Goal: Information Seeking & Learning: Learn about a topic

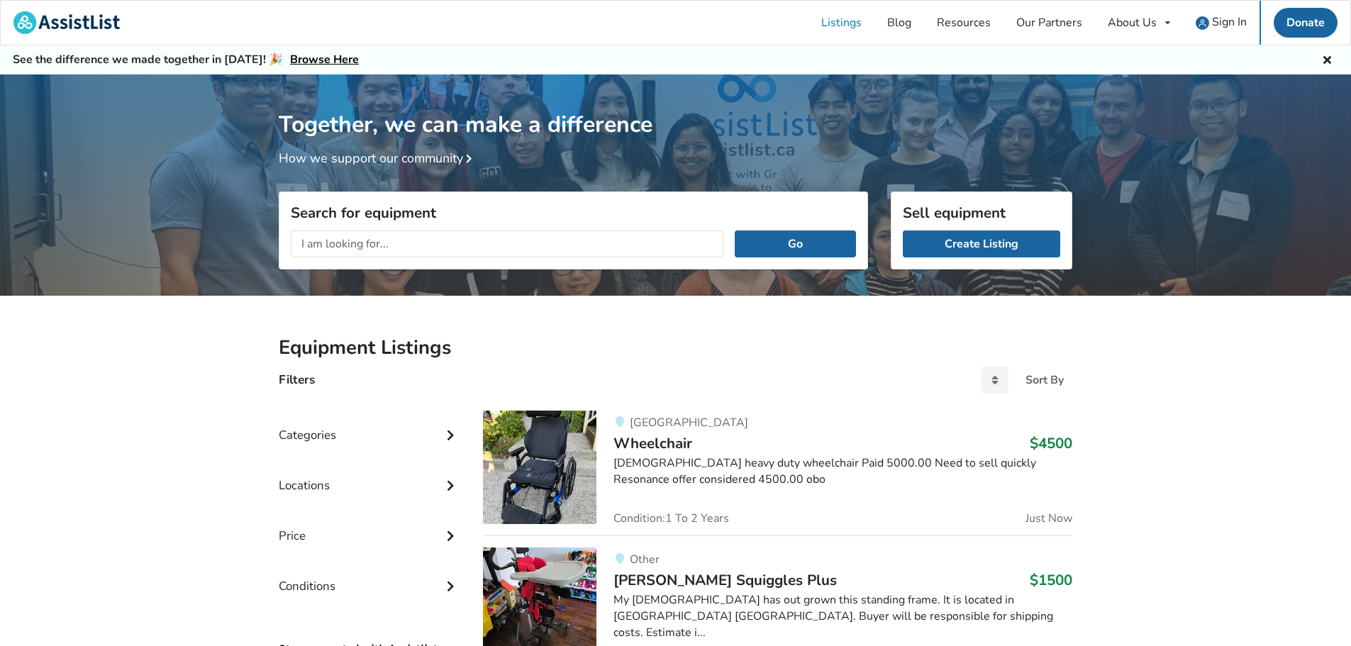
click at [404, 238] on input "text" at bounding box center [507, 244] width 433 height 27
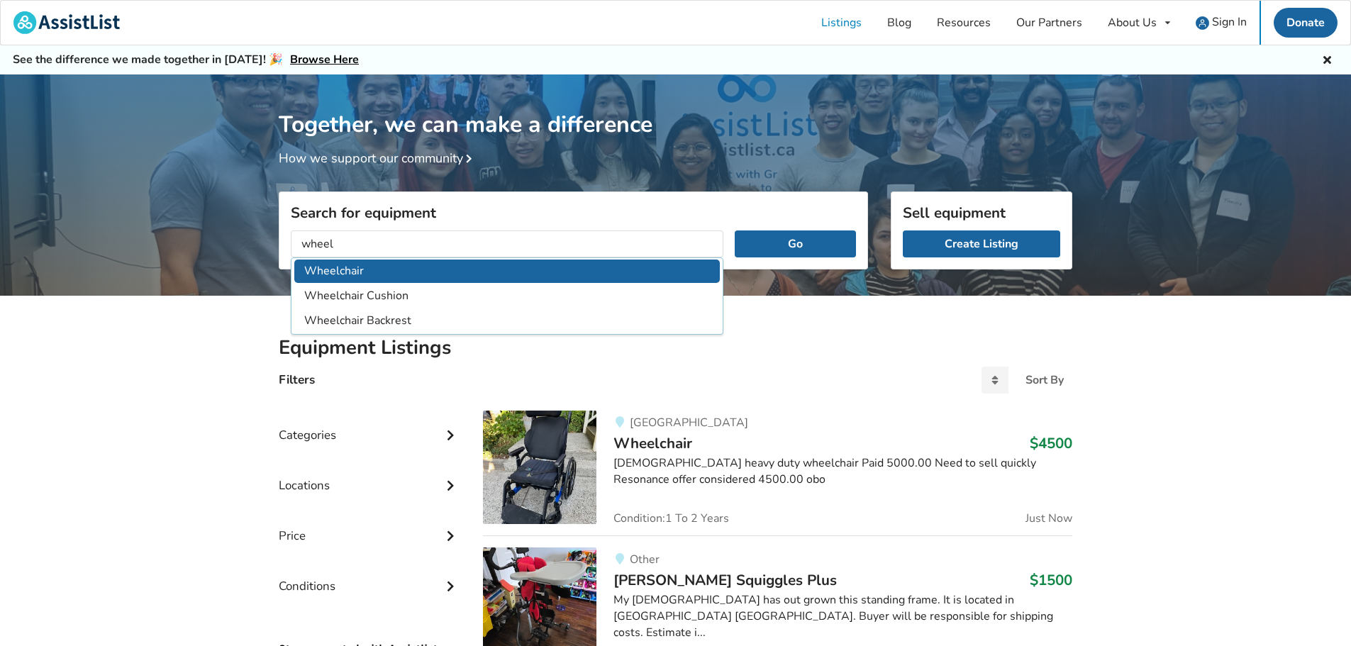
click at [340, 272] on li "Wheelchair" at bounding box center [507, 271] width 426 height 23
type input "Wheelchair"
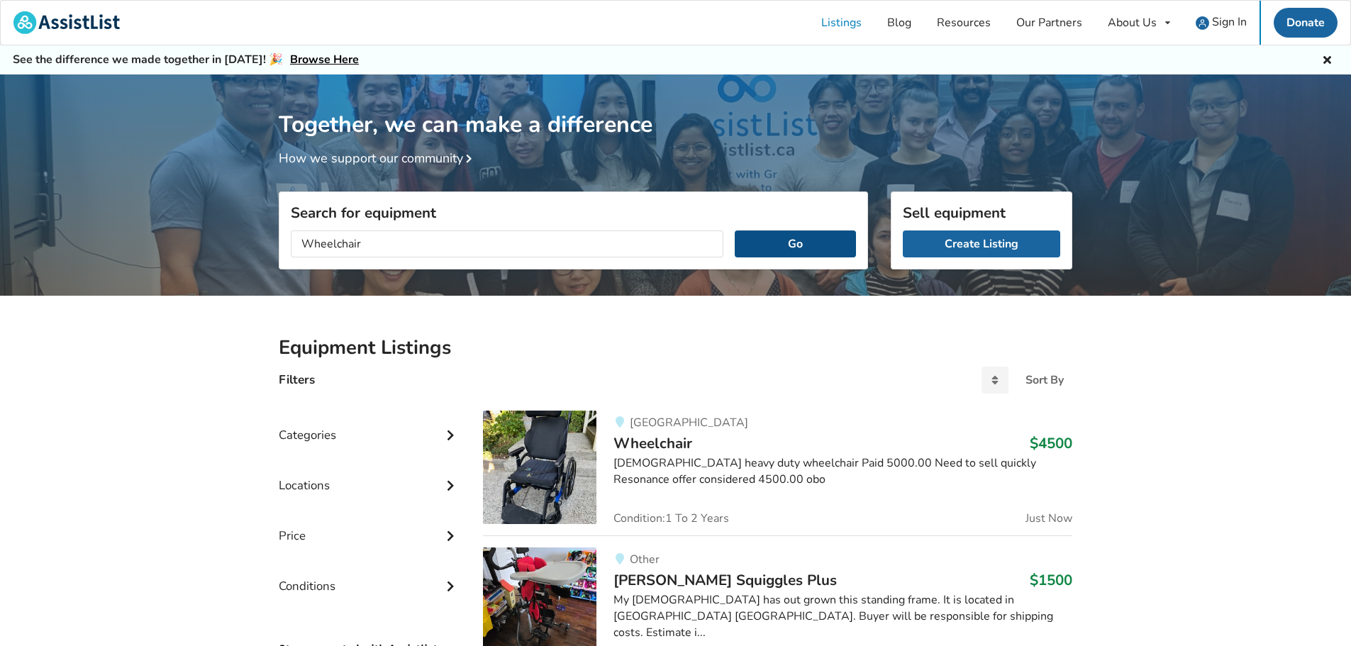
click at [789, 240] on button "Go" at bounding box center [795, 244] width 121 height 27
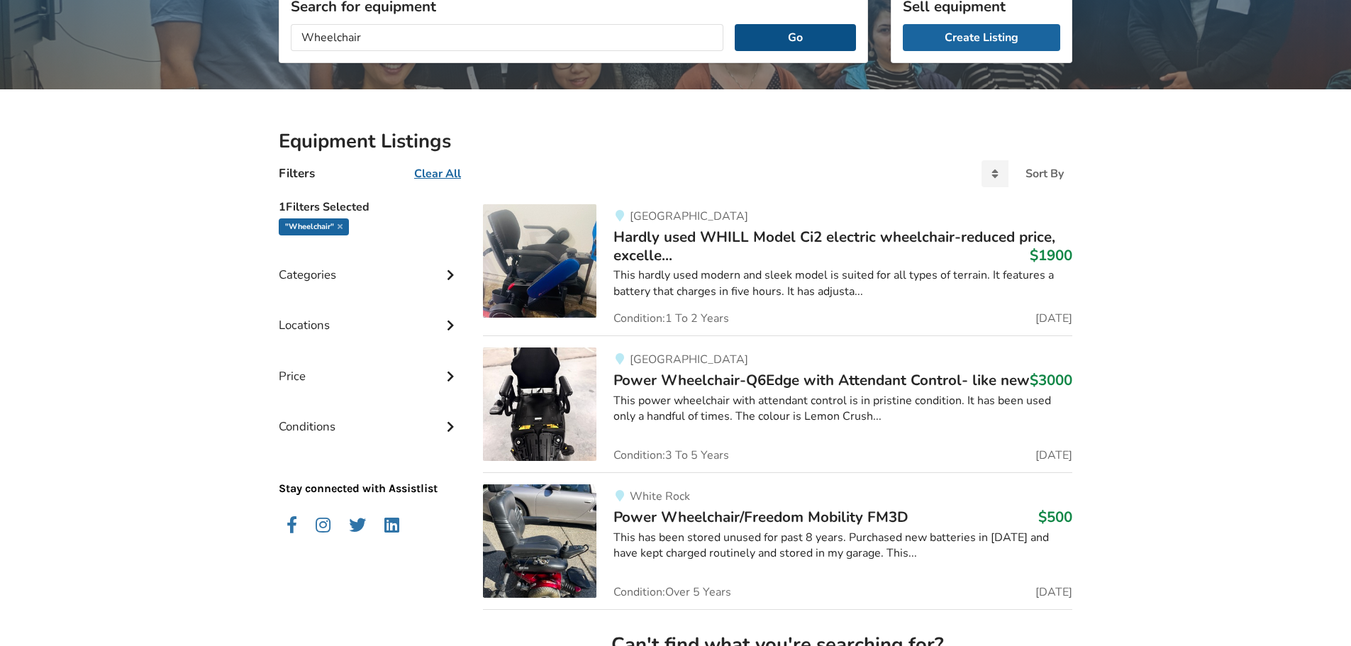
scroll to position [213, 0]
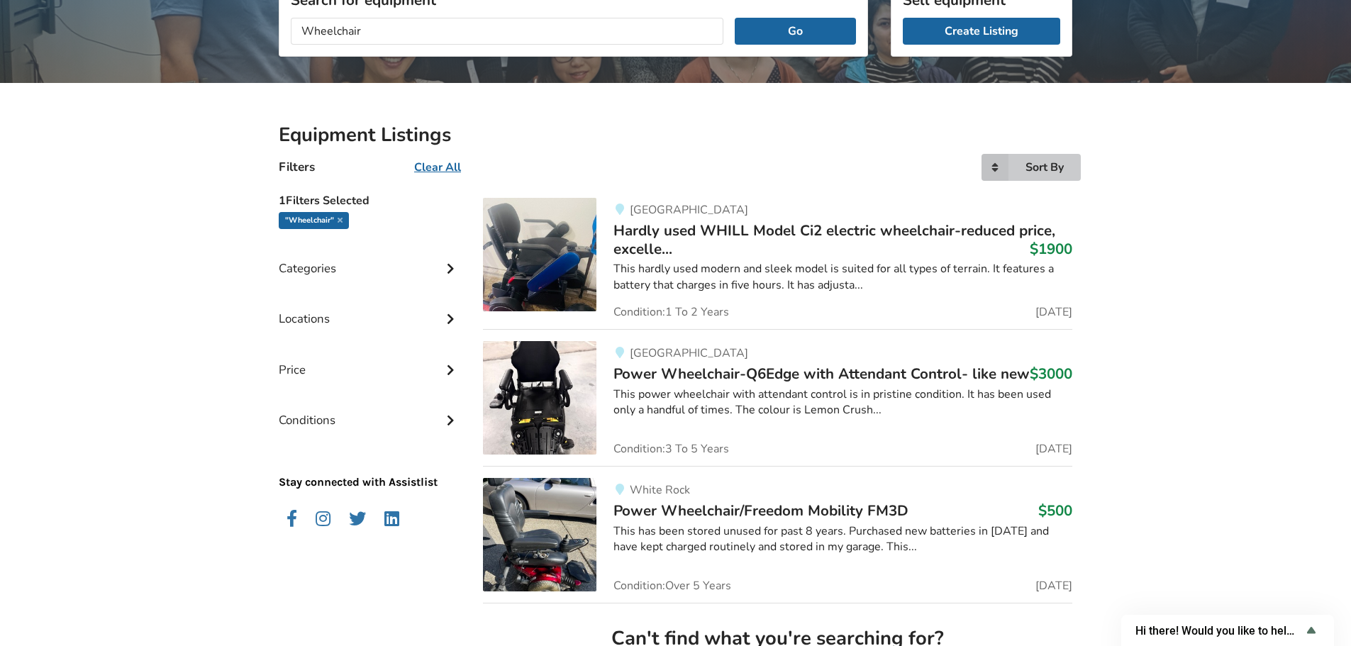
click at [1041, 167] on div "Sort By" at bounding box center [1045, 167] width 38 height 11
click at [1033, 226] on span "Price ascending" at bounding box center [1017, 226] width 79 height 16
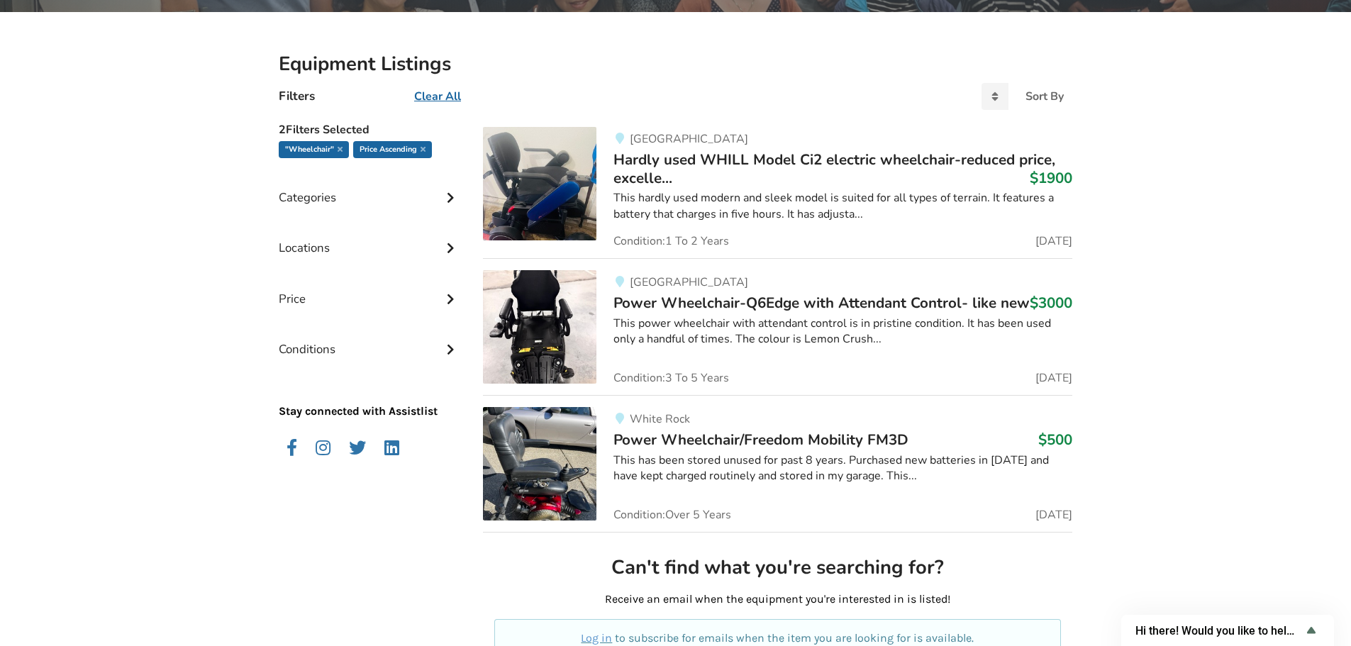
click at [448, 247] on icon at bounding box center [450, 246] width 14 height 12
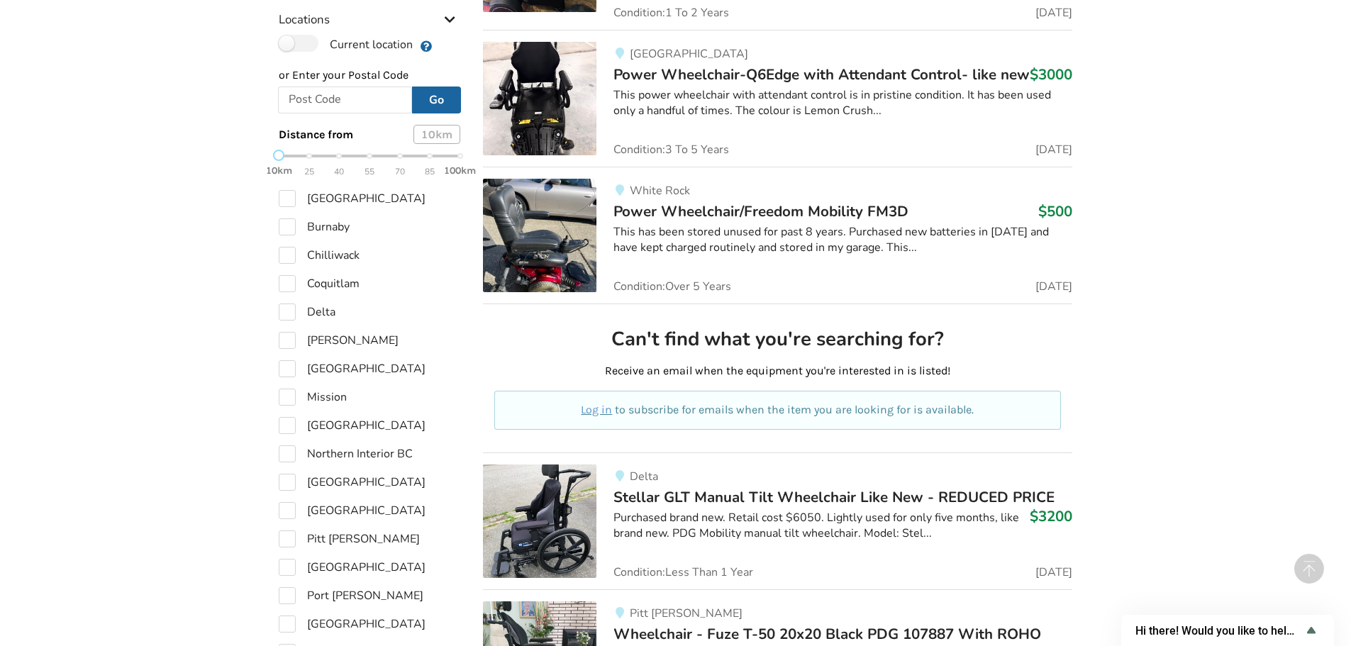
scroll to position [567, 0]
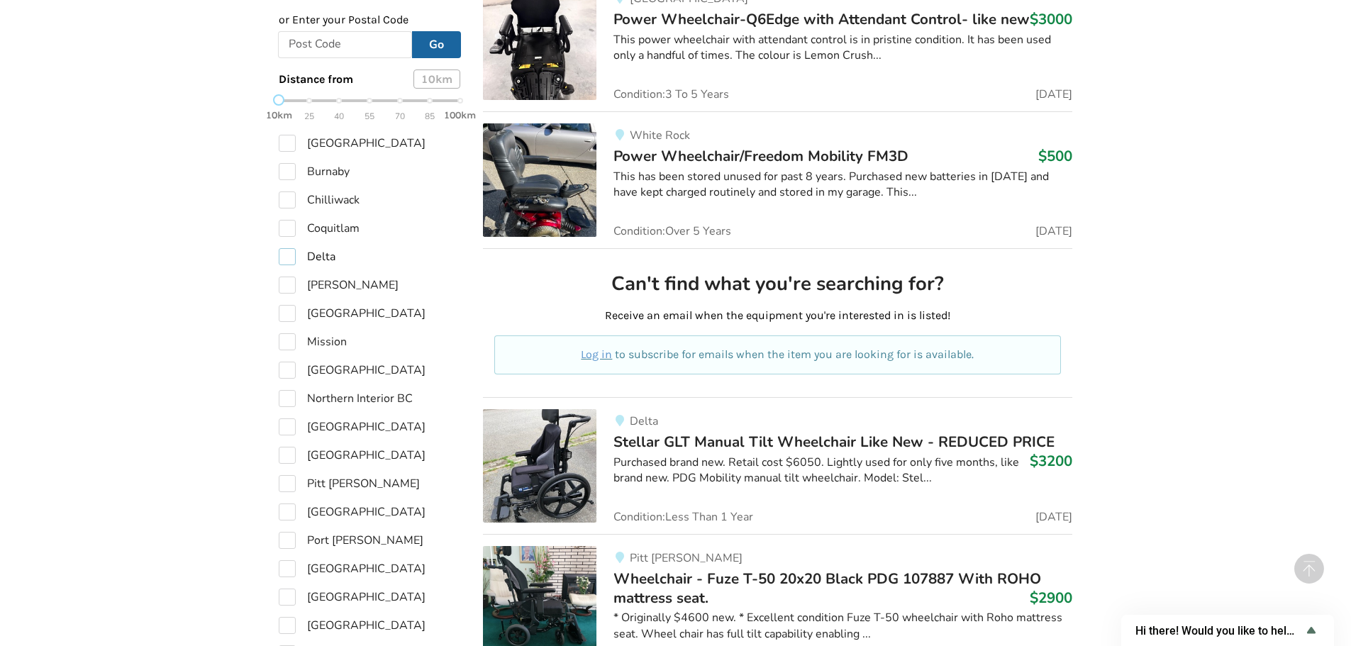
click at [289, 258] on label "Delta" at bounding box center [307, 256] width 57 height 17
checkbox input "true"
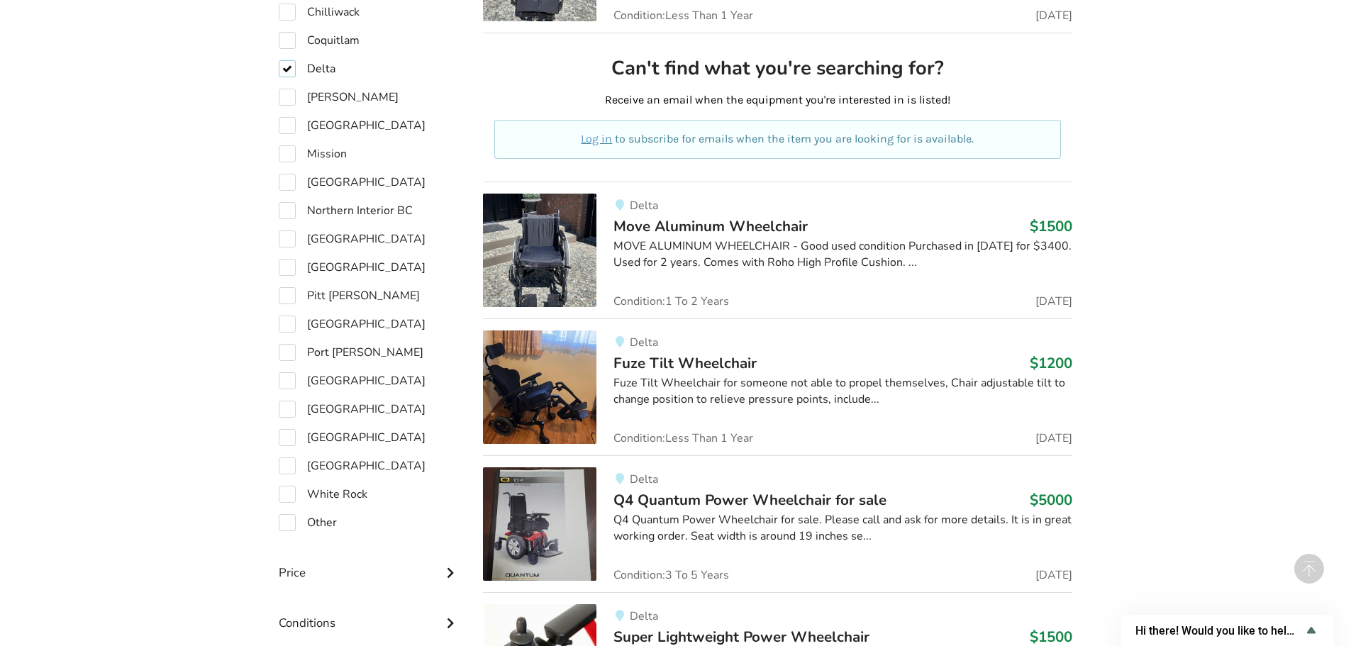
scroll to position [802, 0]
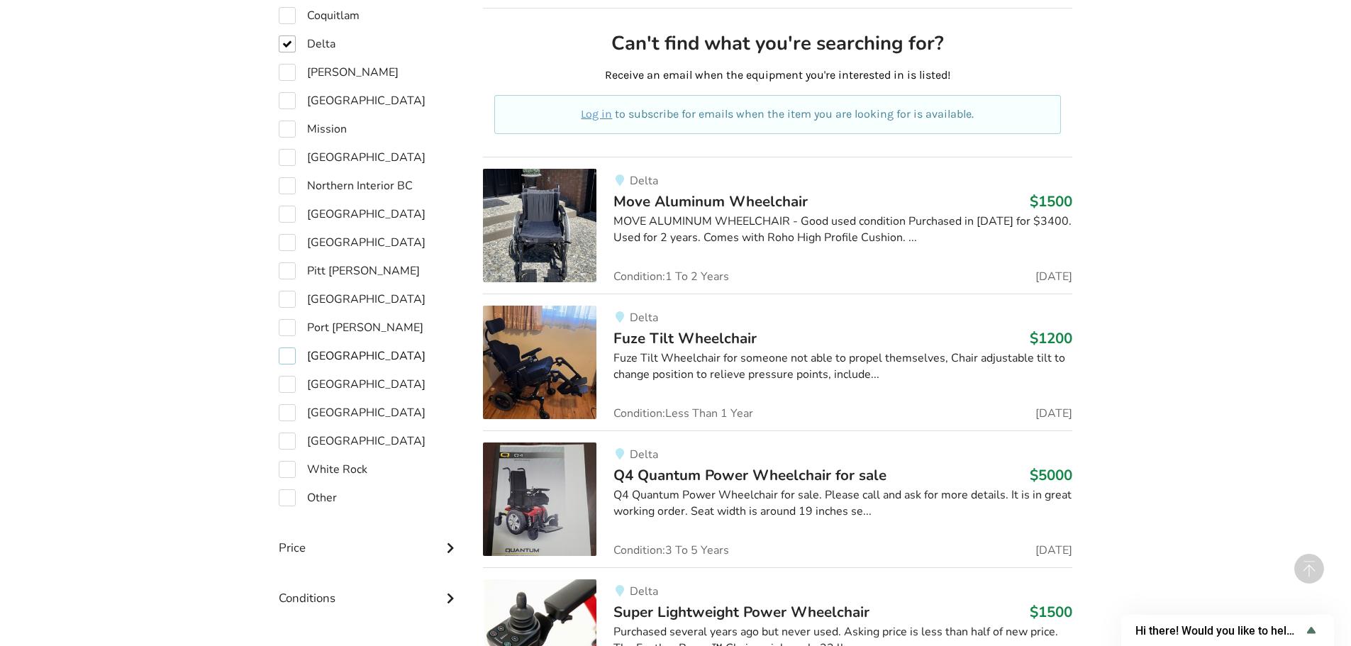
click at [287, 357] on label "[GEOGRAPHIC_DATA]" at bounding box center [352, 356] width 147 height 17
checkbox input "true"
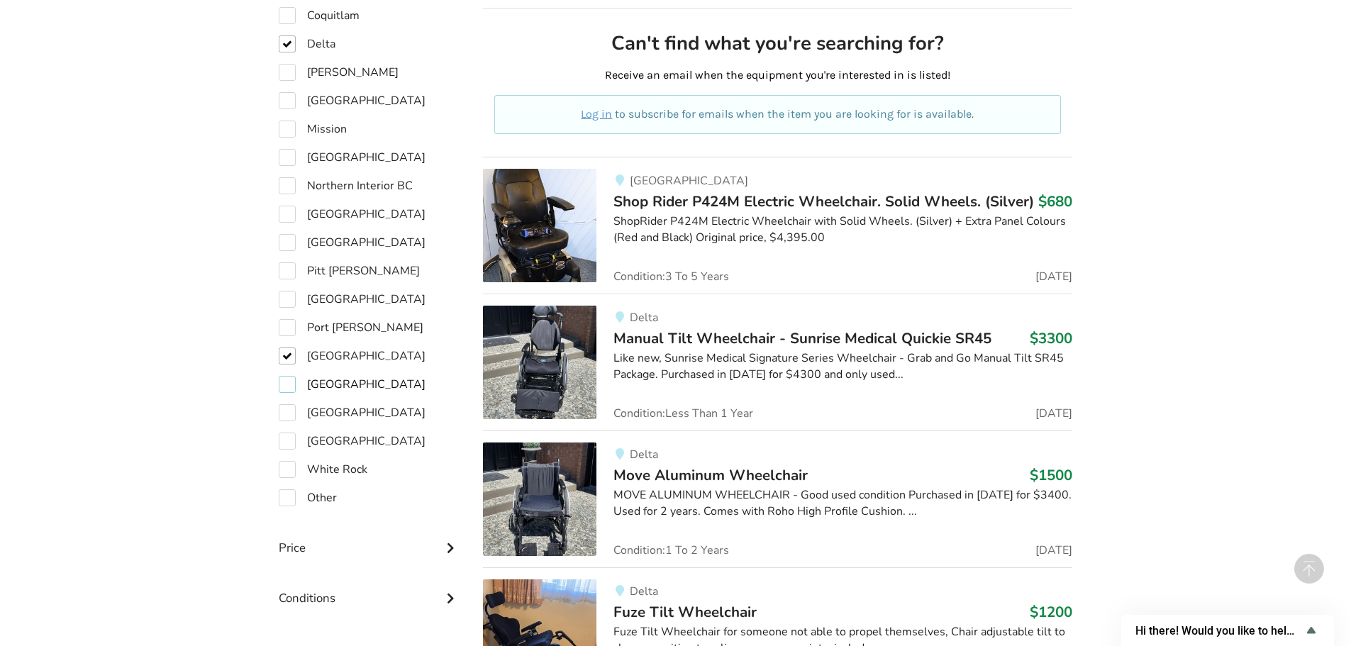
click at [286, 382] on label "[GEOGRAPHIC_DATA]" at bounding box center [352, 384] width 147 height 17
checkbox input "true"
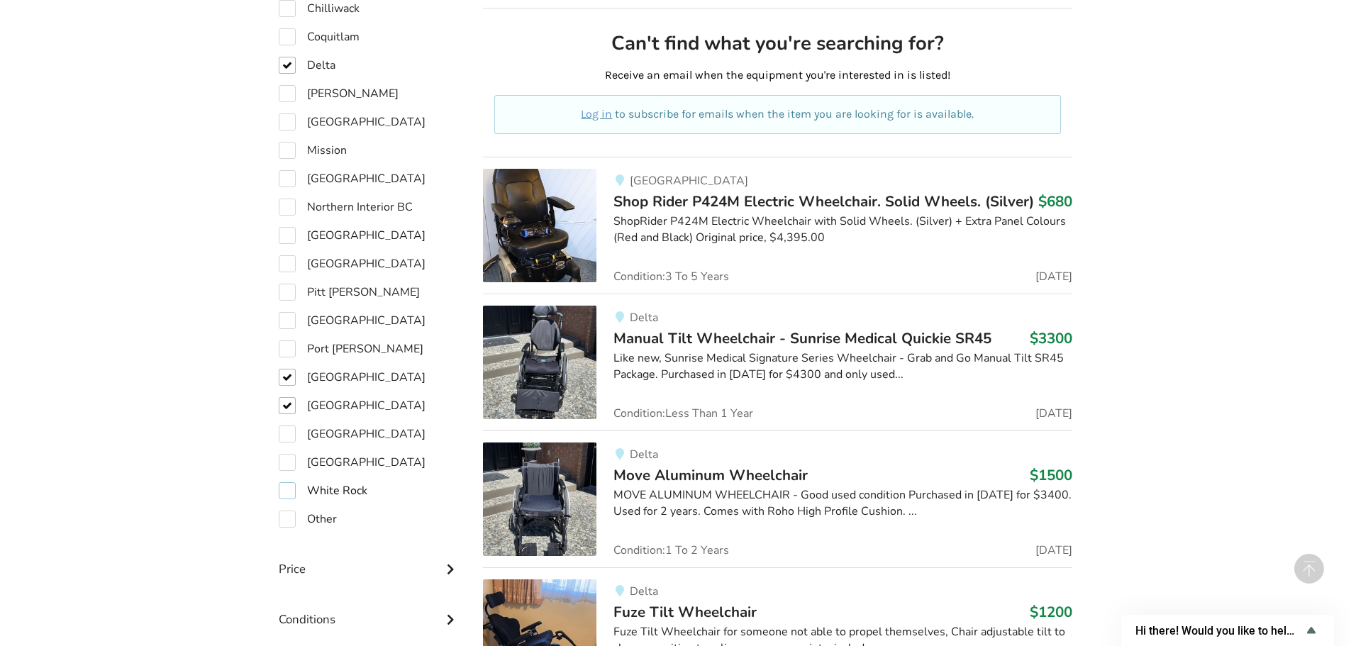
click at [286, 482] on label "White Rock" at bounding box center [323, 490] width 89 height 17
checkbox input "true"
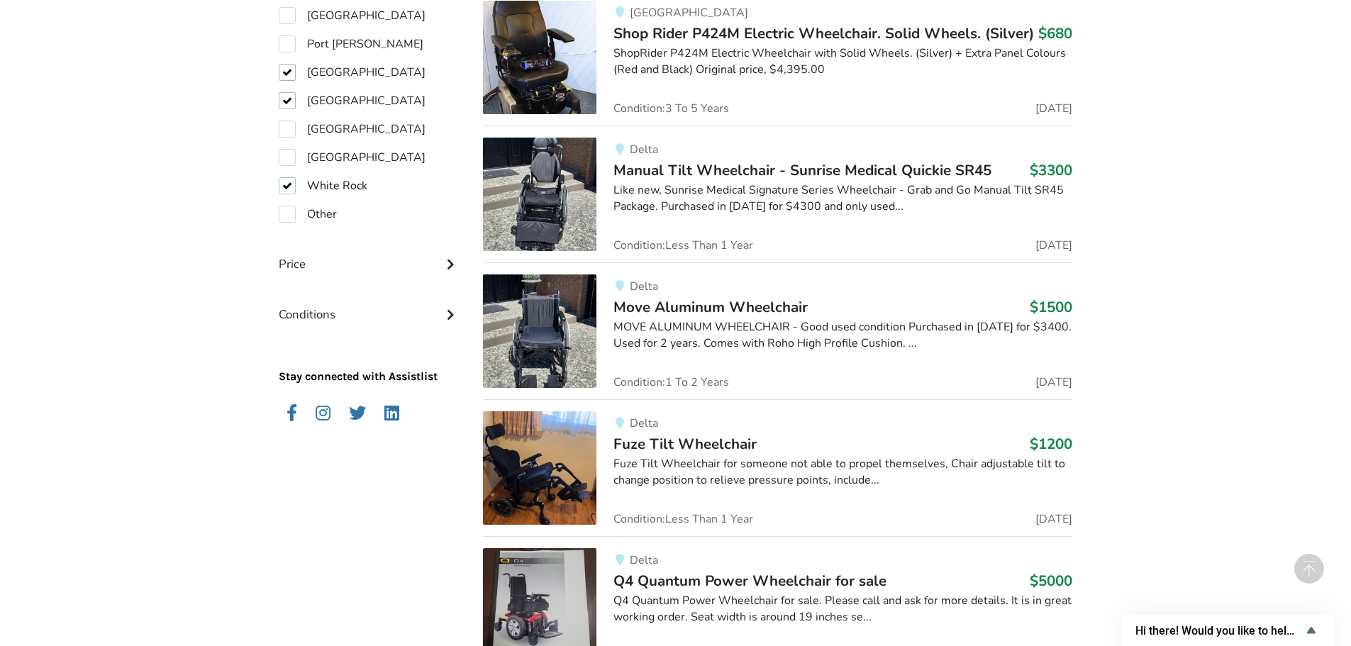
scroll to position [1177, 0]
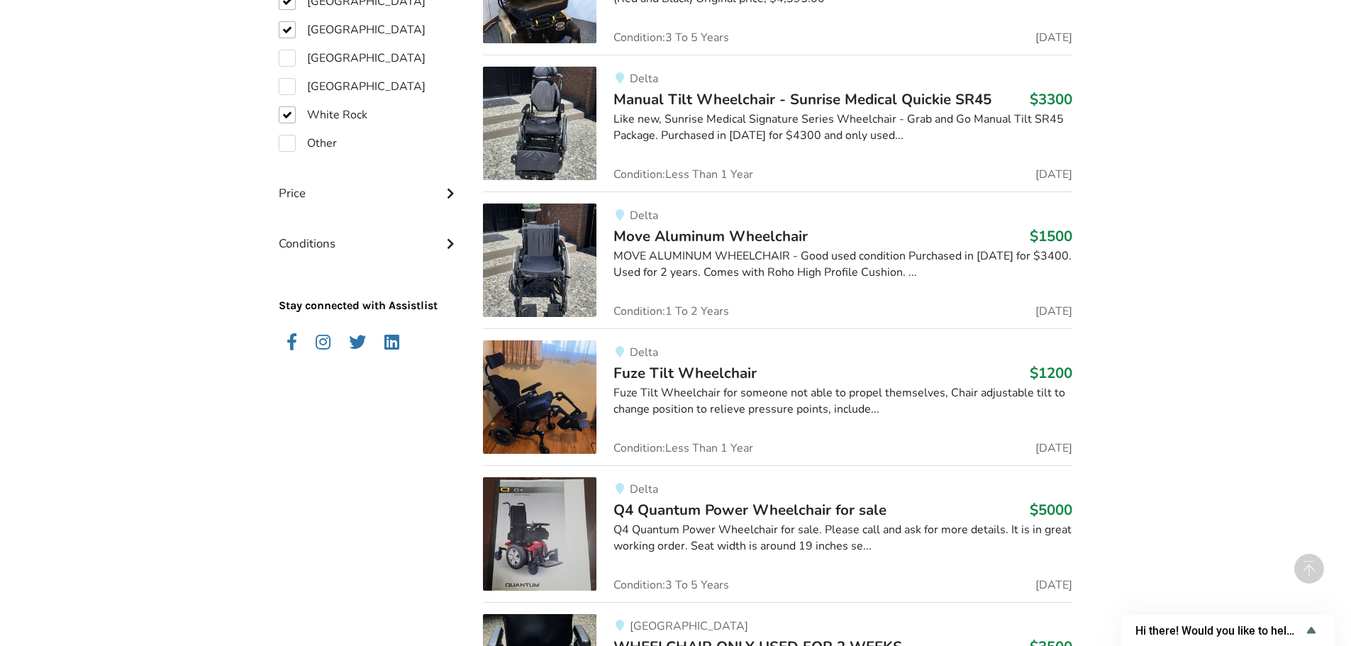
click at [700, 243] on span "Move Aluminum Wheelchair" at bounding box center [711, 236] width 194 height 20
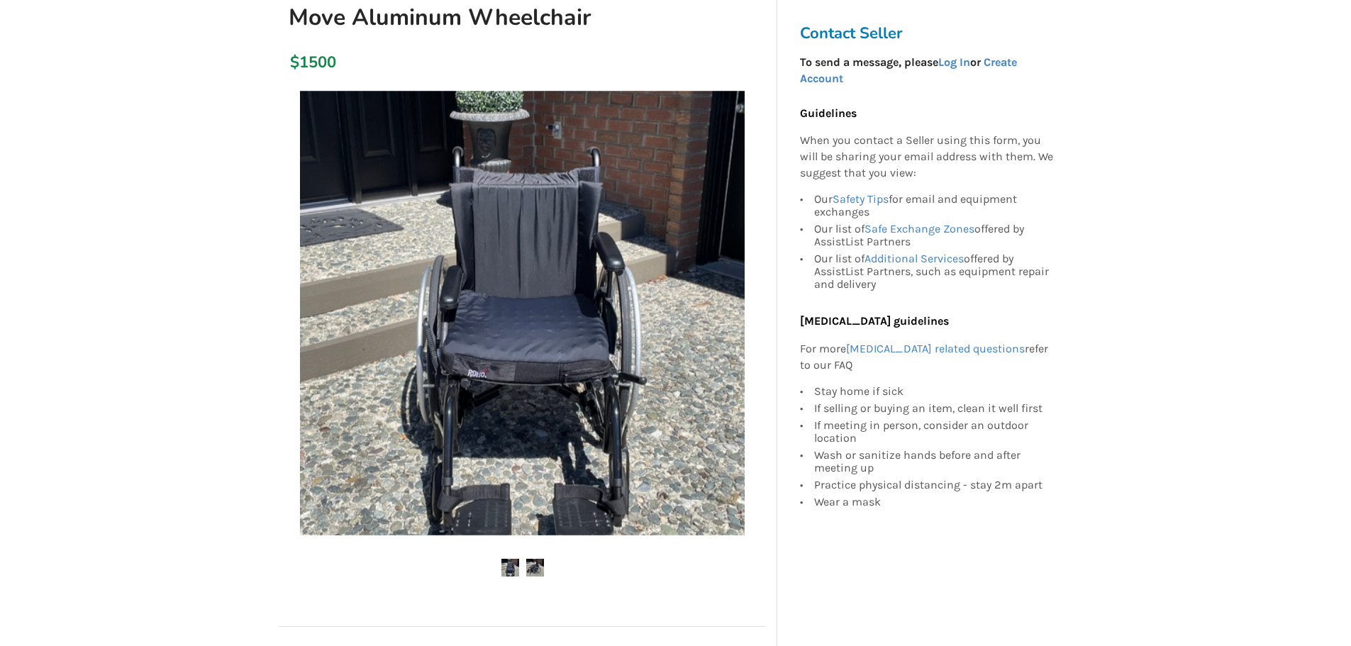
scroll to position [213, 0]
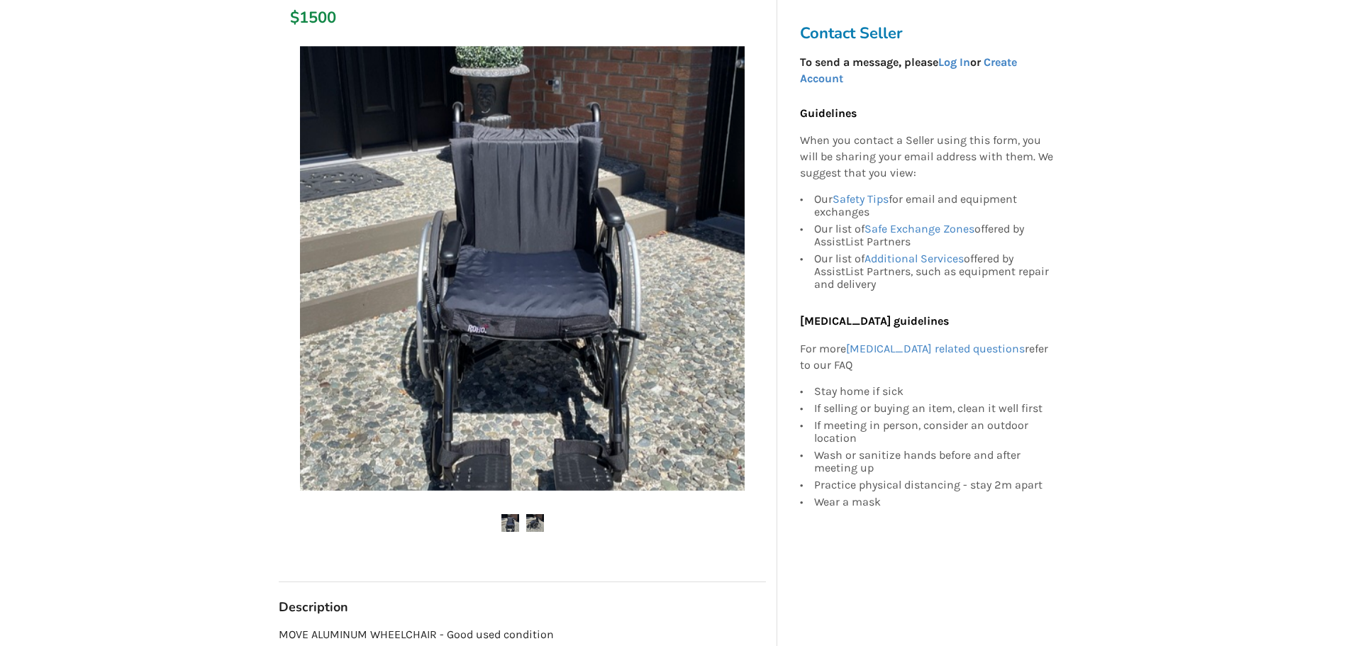
click at [533, 524] on img at bounding box center [535, 523] width 18 height 18
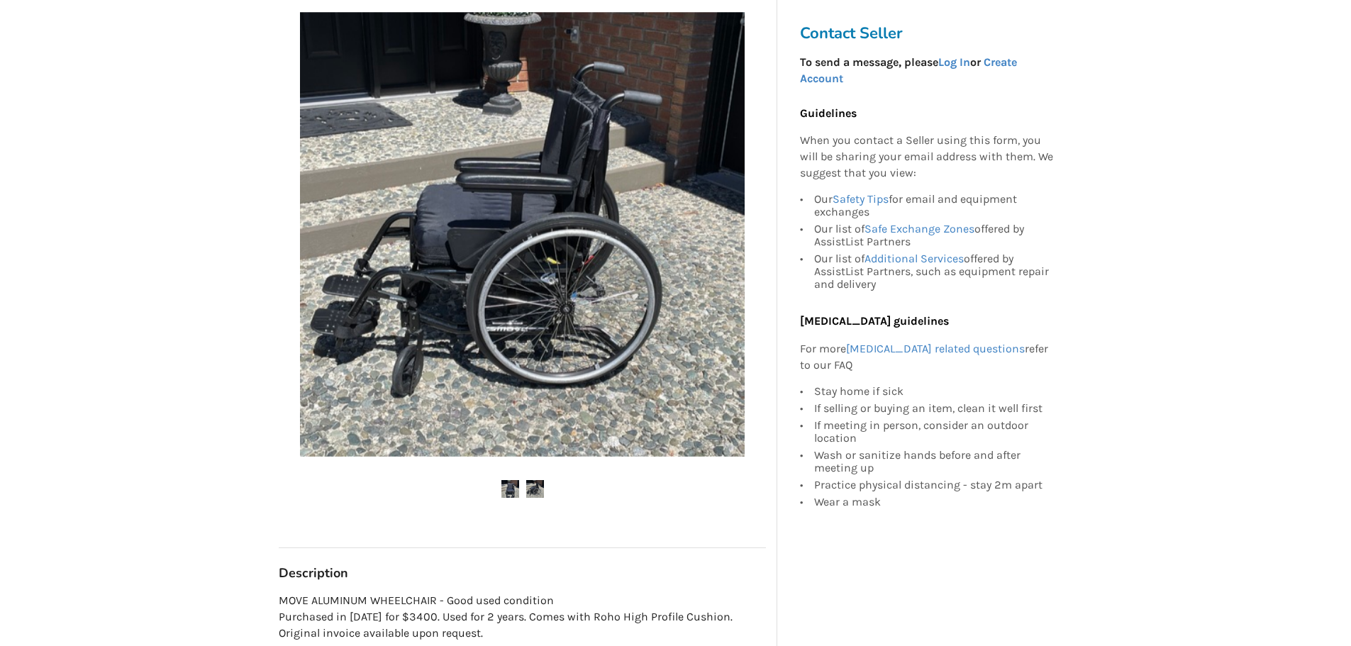
scroll to position [0, 0]
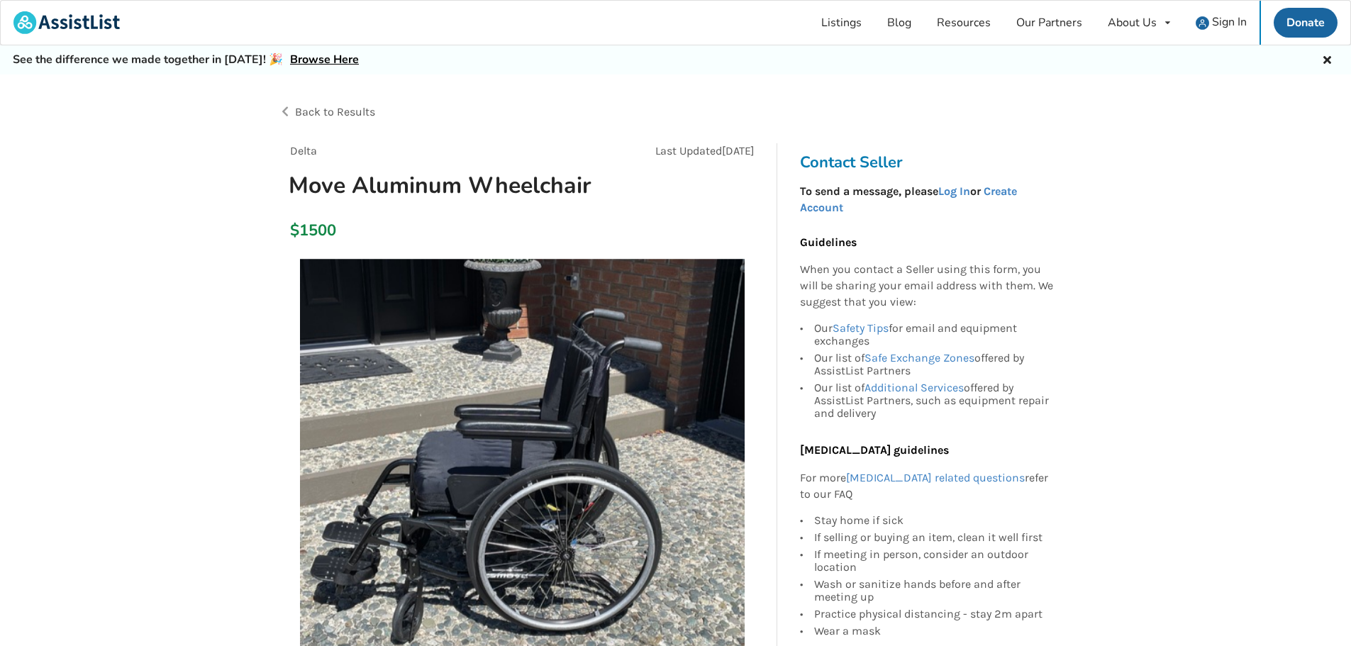
click at [330, 109] on span "Back to Results" at bounding box center [335, 111] width 80 height 13
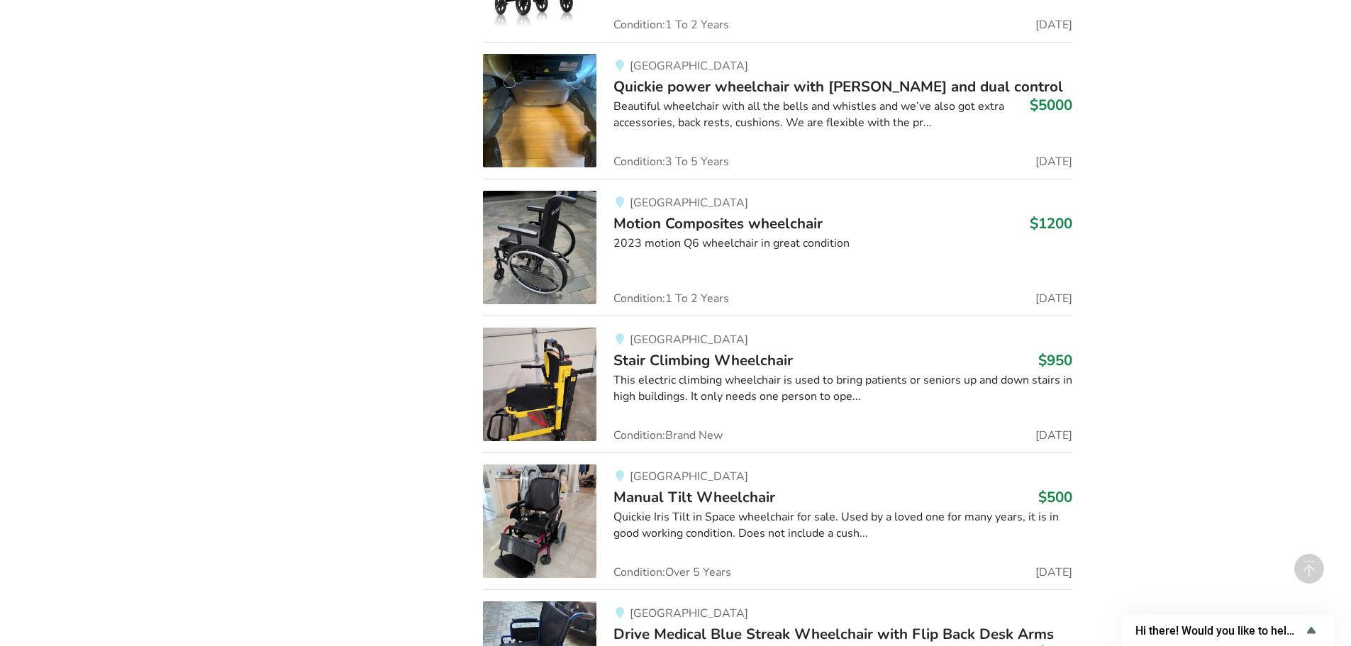
scroll to position [2057, 0]
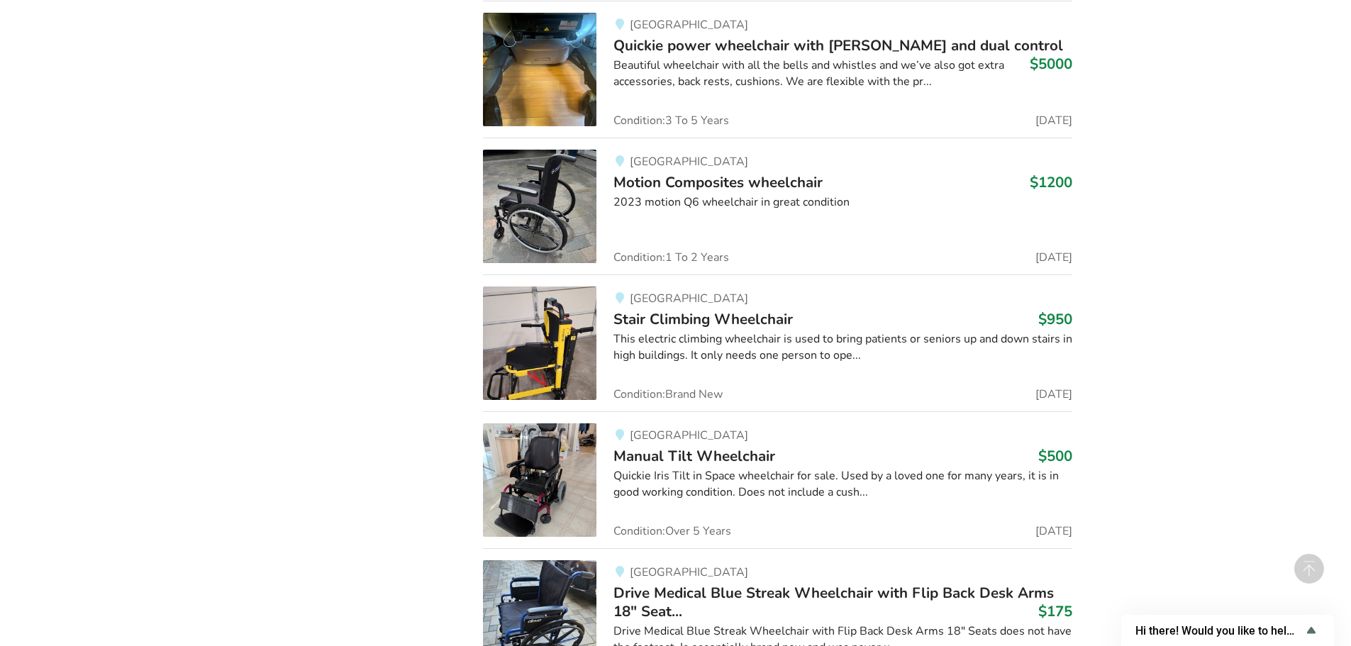
click at [551, 199] on img at bounding box center [539, 206] width 113 height 113
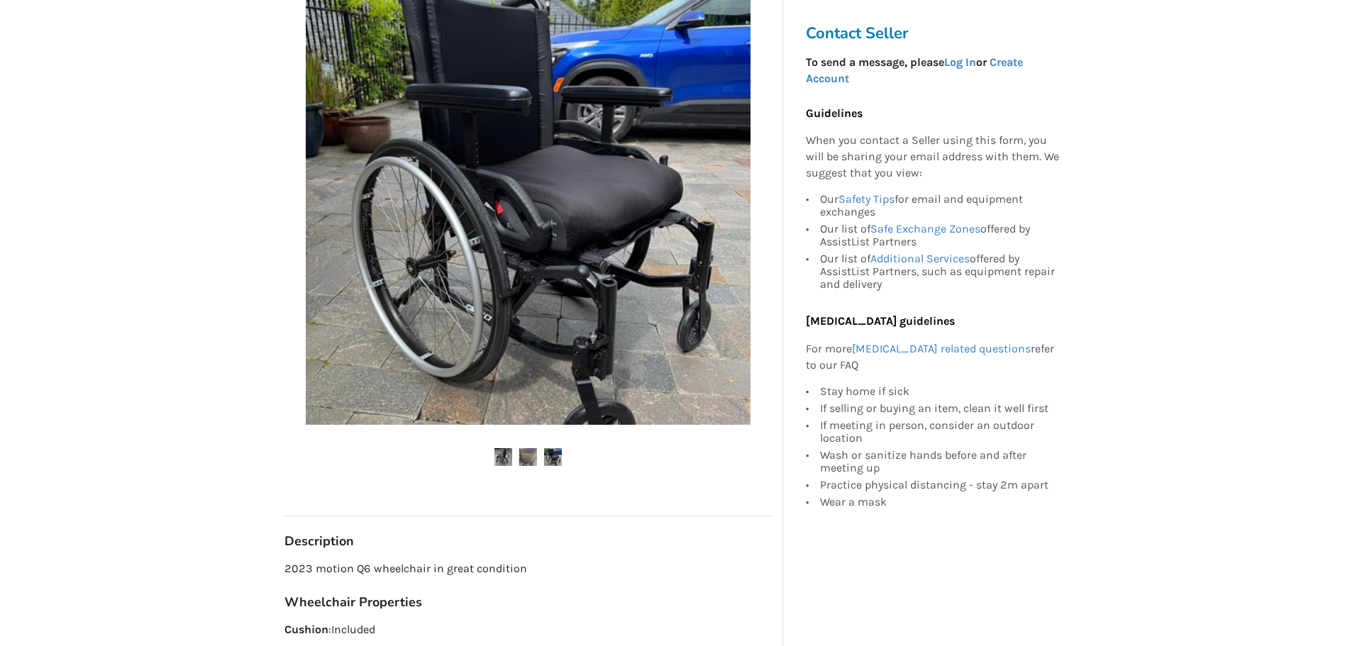
scroll to position [284, 0]
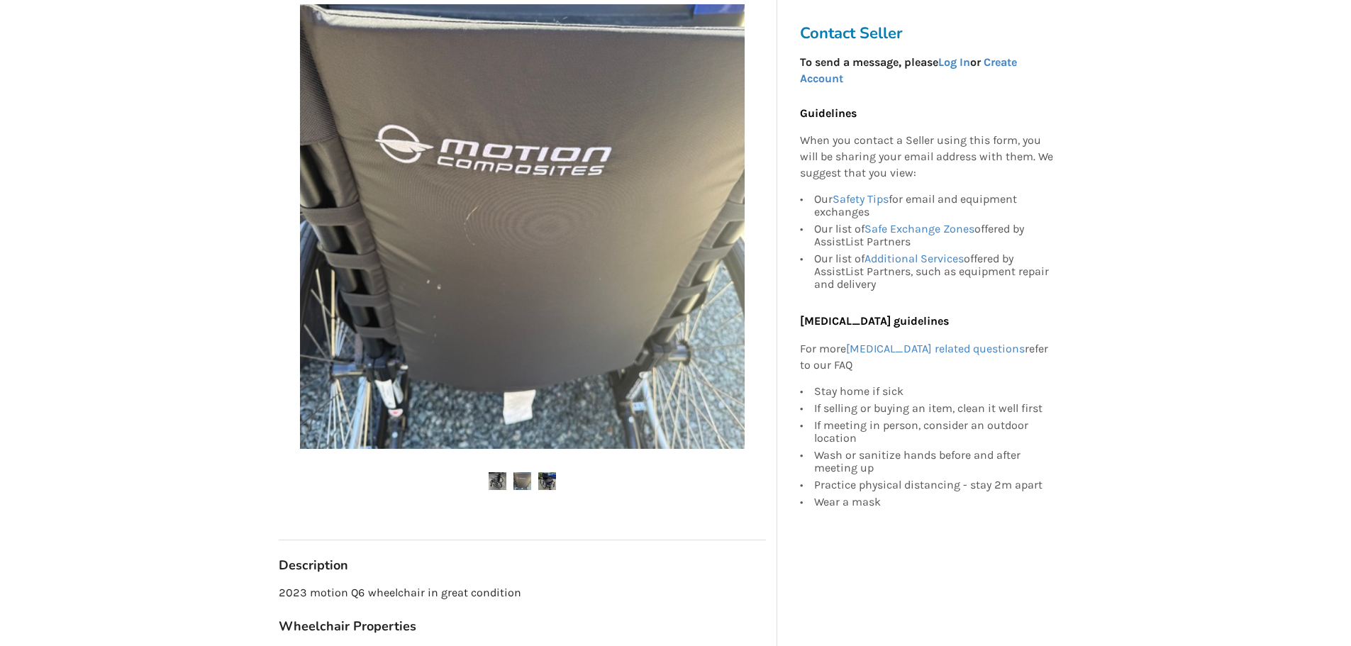
click at [547, 482] on img at bounding box center [547, 481] width 18 height 18
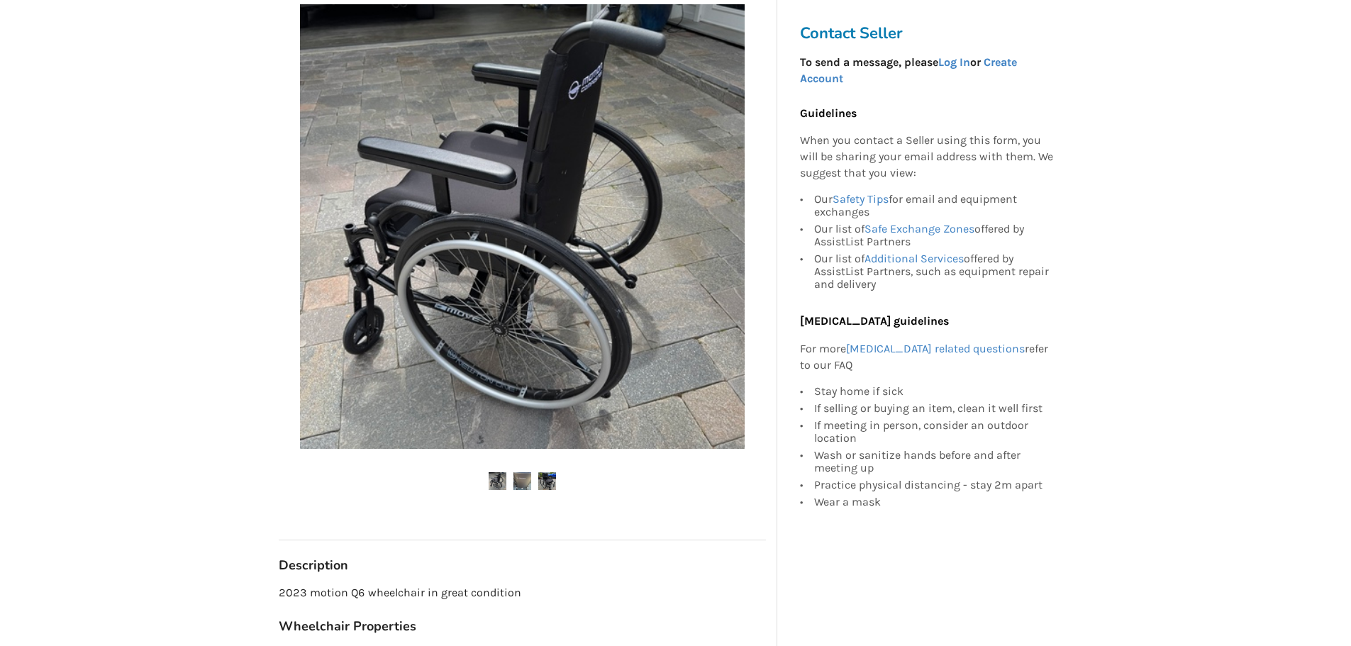
click at [545, 477] on img at bounding box center [547, 481] width 18 height 18
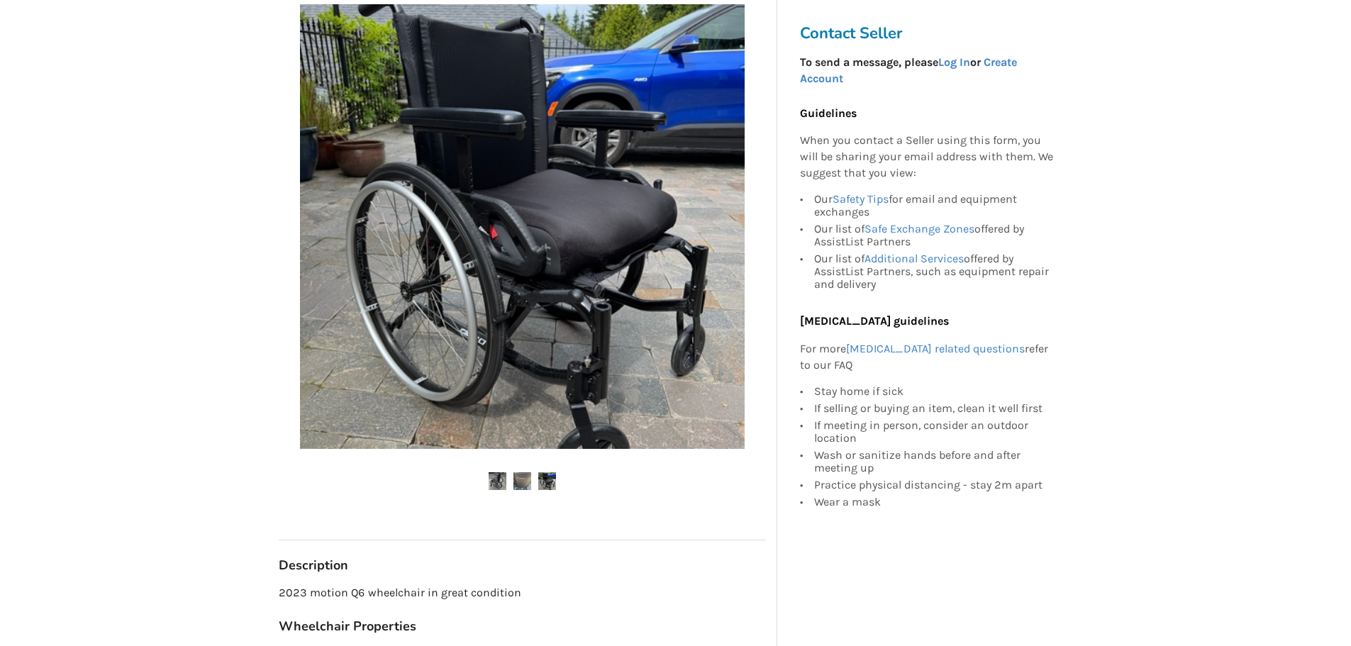
click at [459, 233] on img at bounding box center [522, 226] width 445 height 445
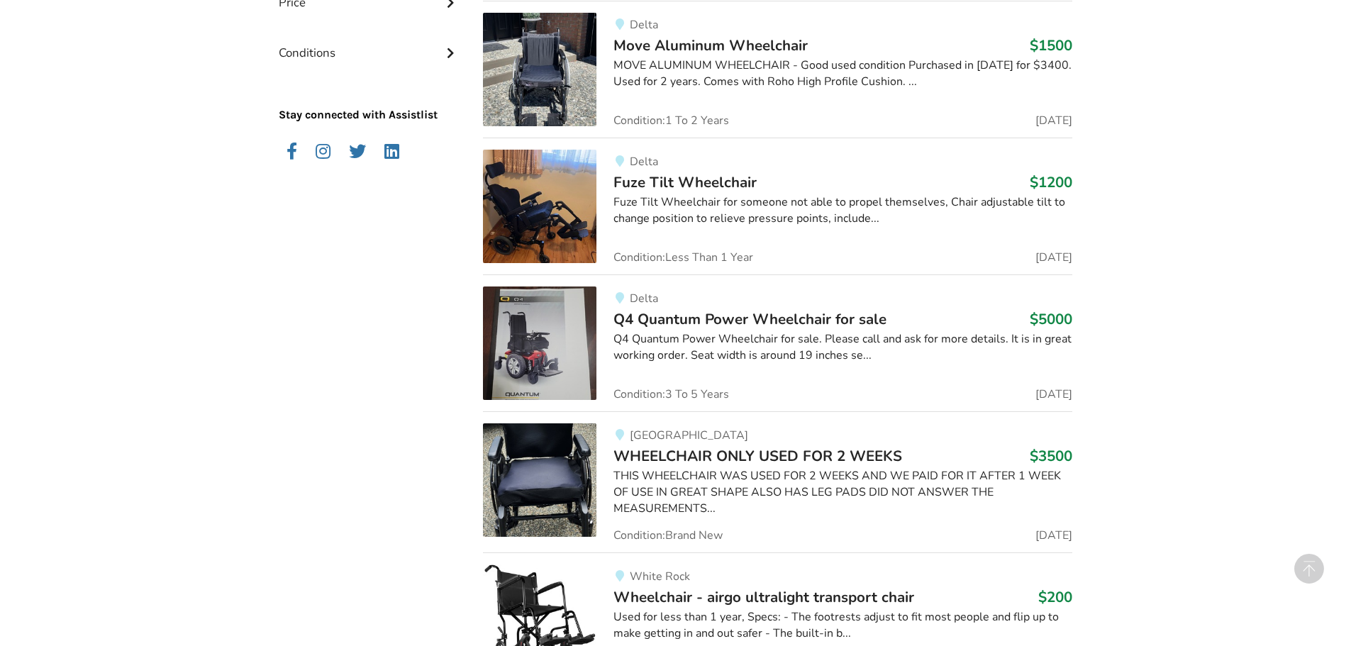
scroll to position [2199, 0]
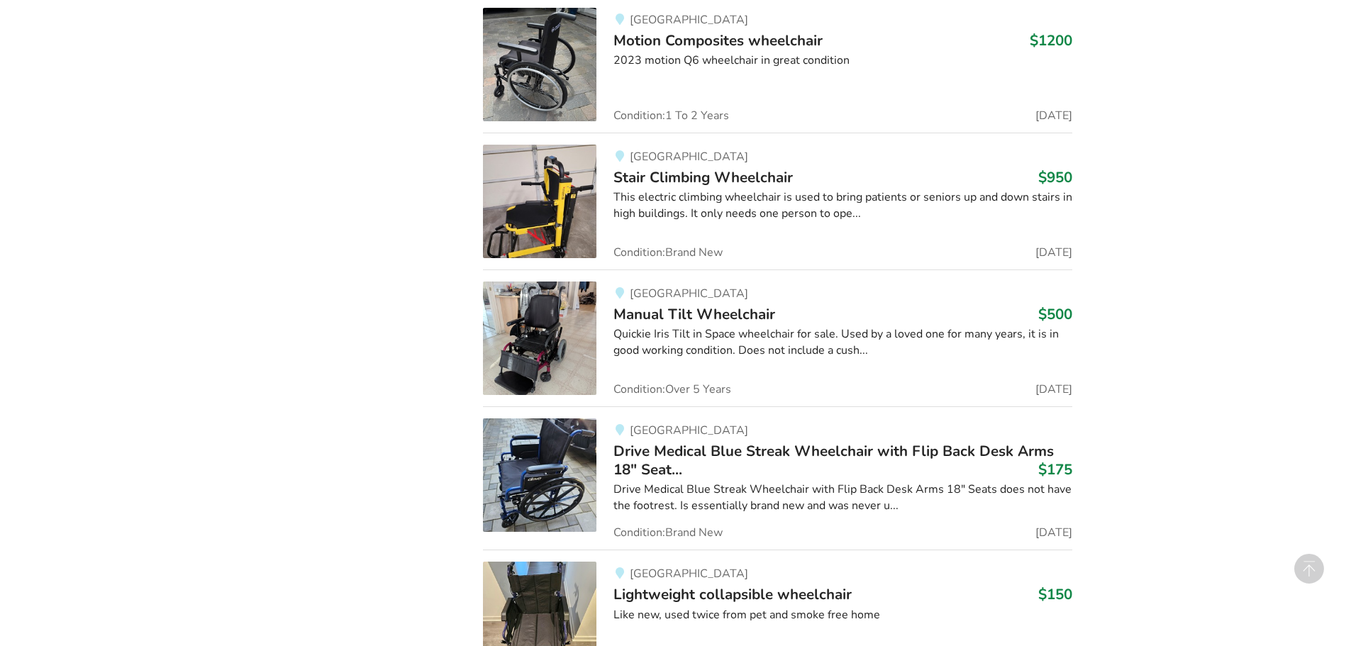
click at [542, 204] on img at bounding box center [539, 201] width 113 height 113
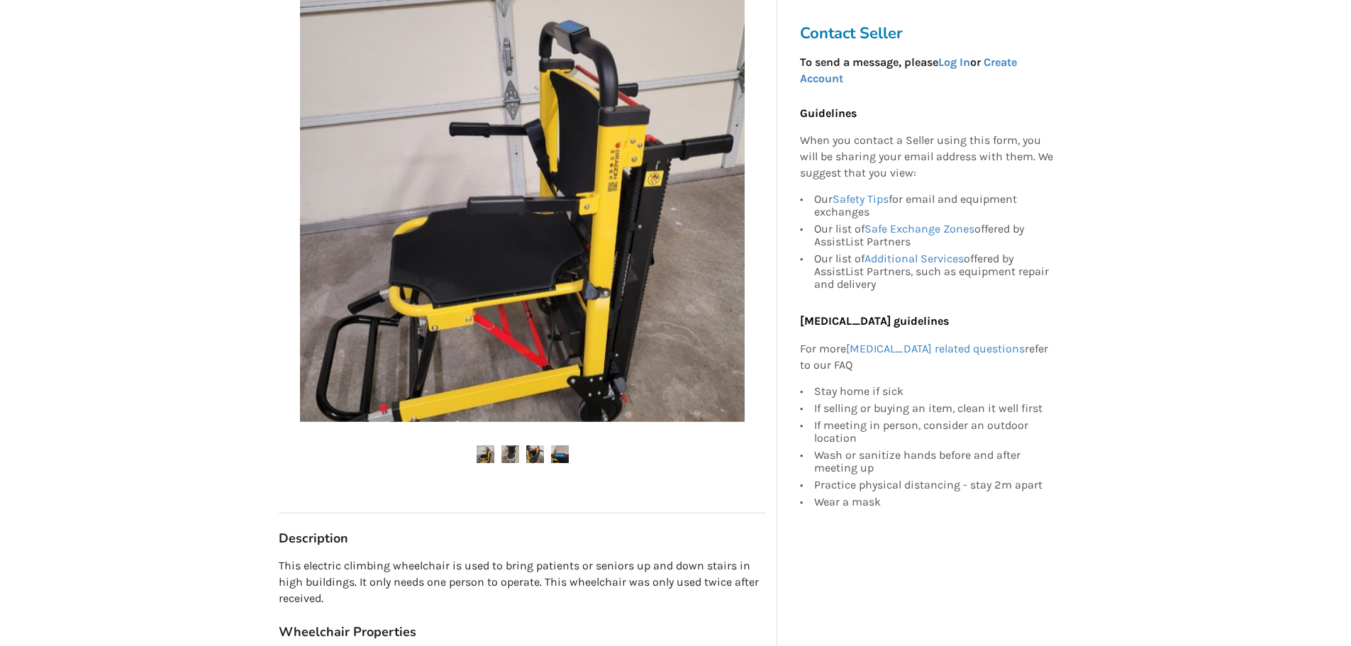
scroll to position [284, 0]
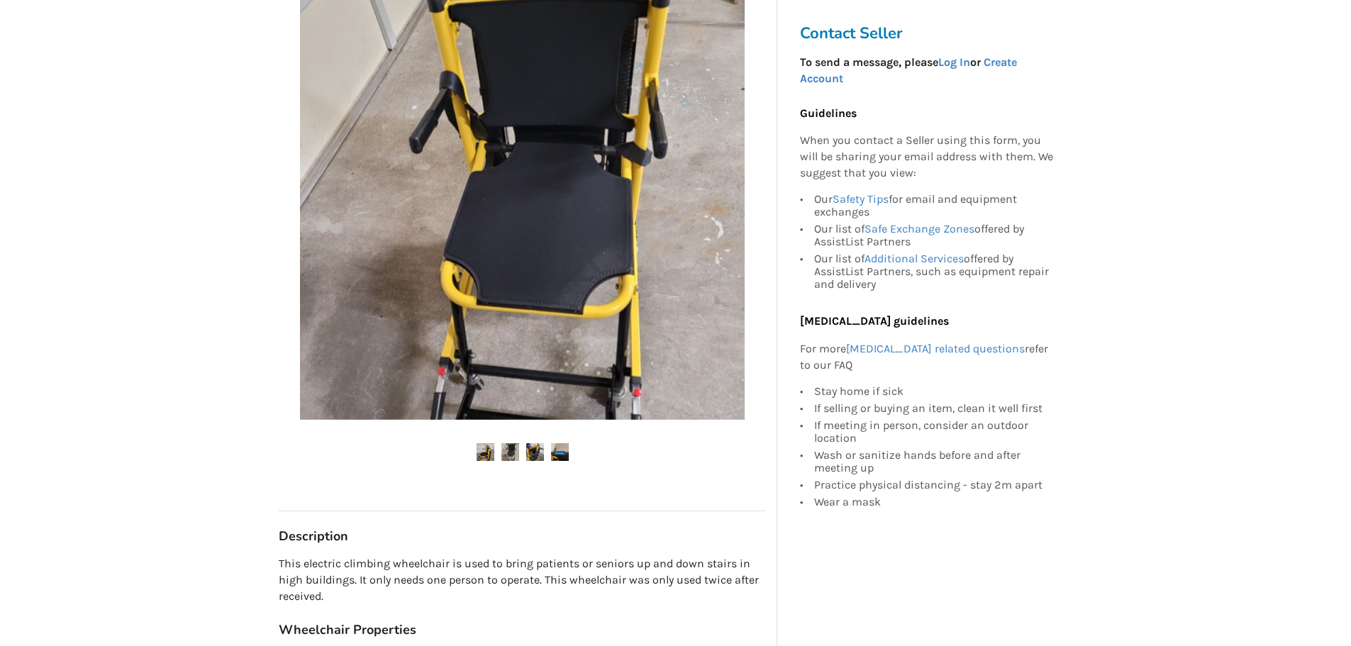
click at [510, 449] on img at bounding box center [510, 452] width 18 height 18
click at [528, 449] on img at bounding box center [535, 452] width 18 height 18
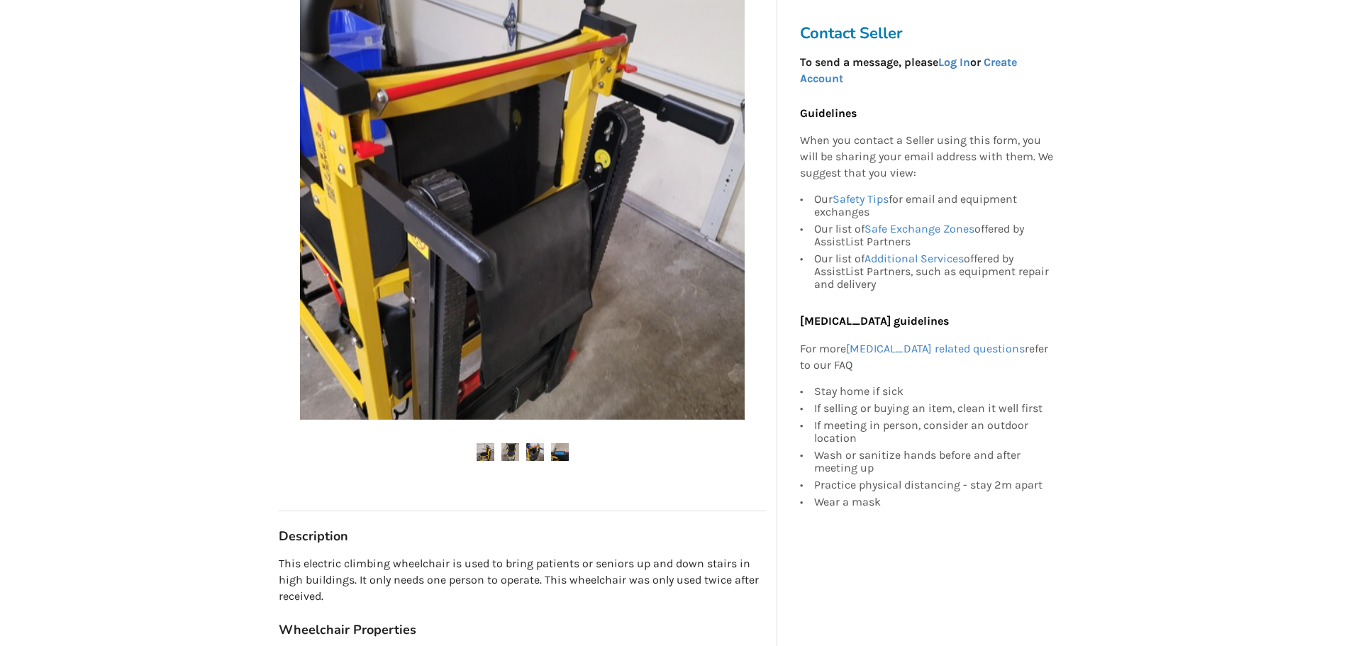
click at [555, 448] on img at bounding box center [560, 452] width 18 height 18
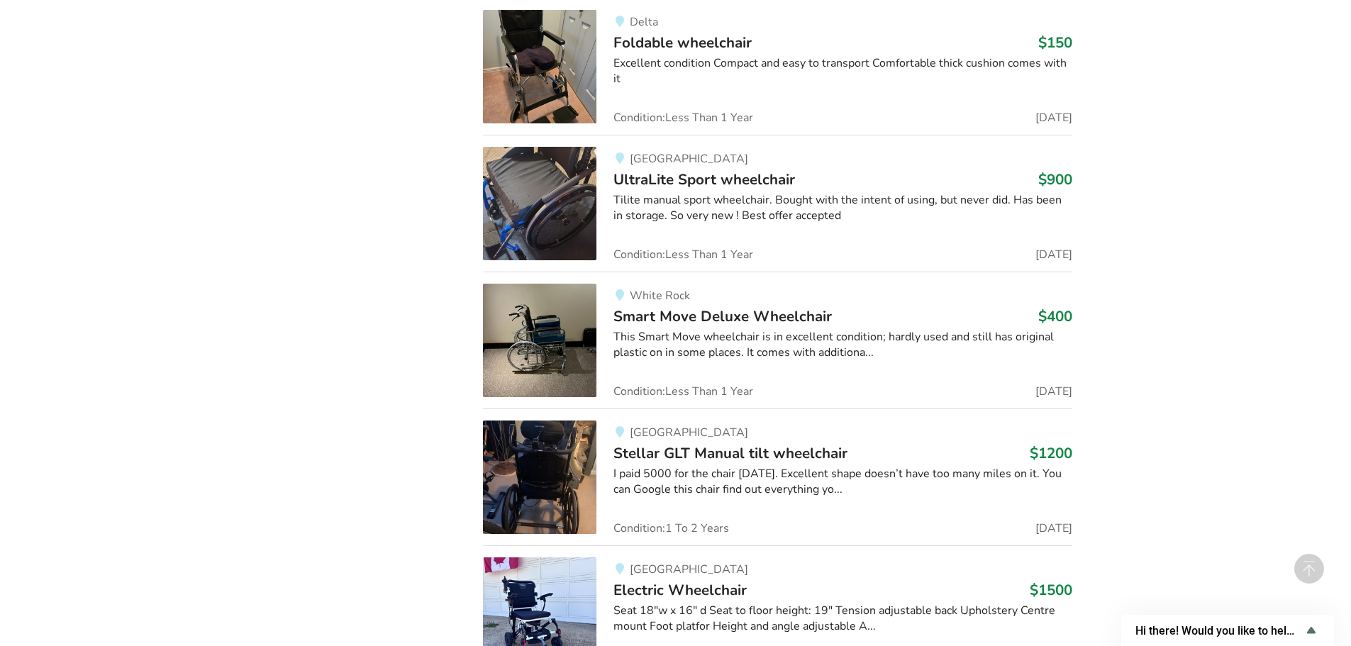
scroll to position [3027, 0]
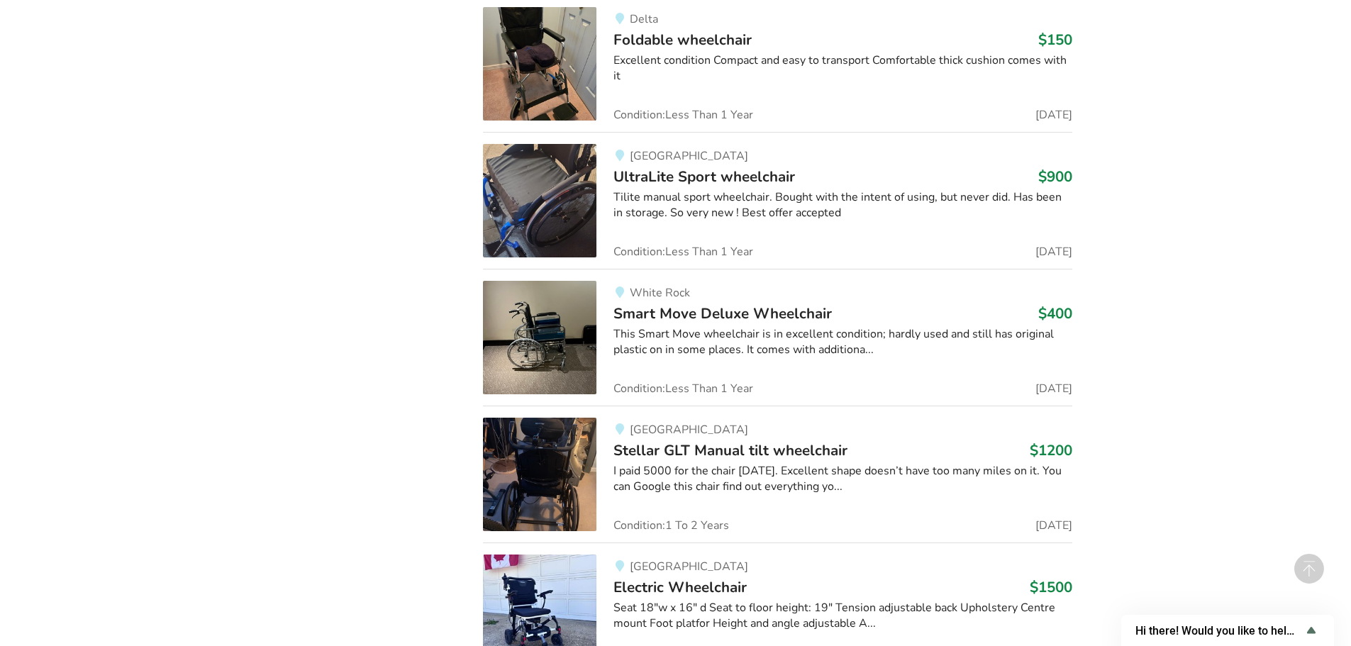
click at [674, 175] on span "UltraLite Sport wheelchair" at bounding box center [705, 177] width 182 height 20
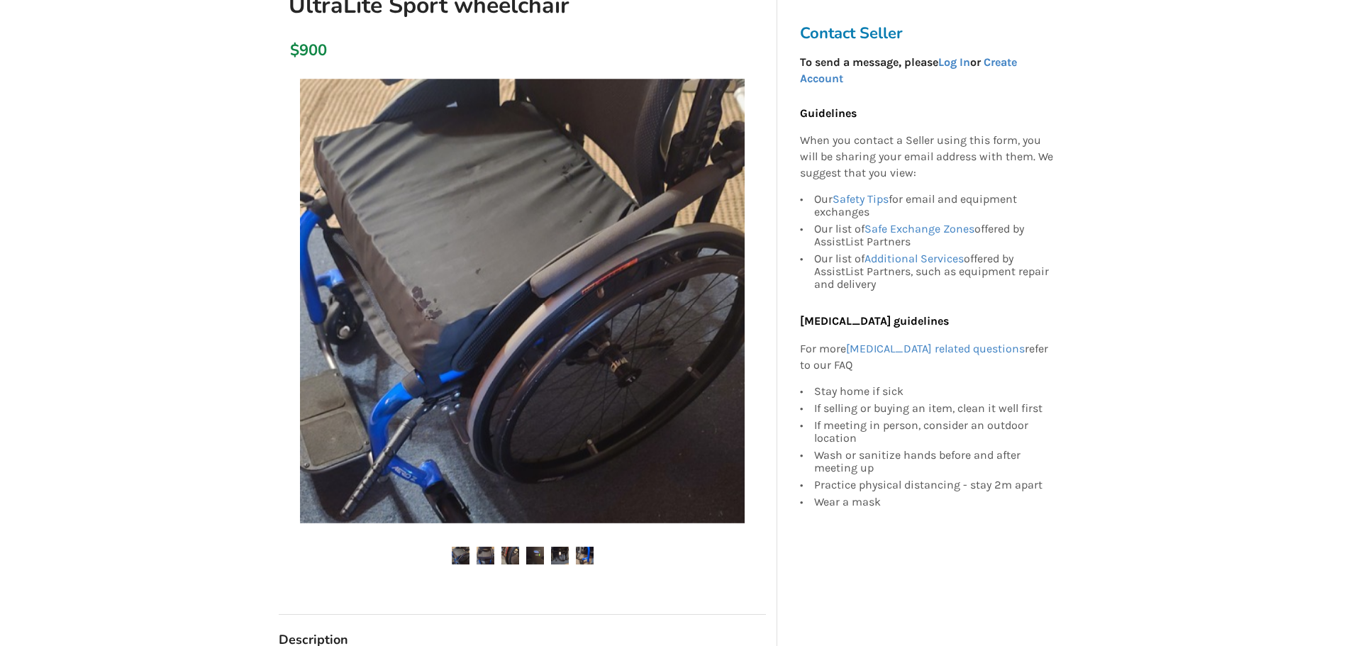
scroll to position [213, 0]
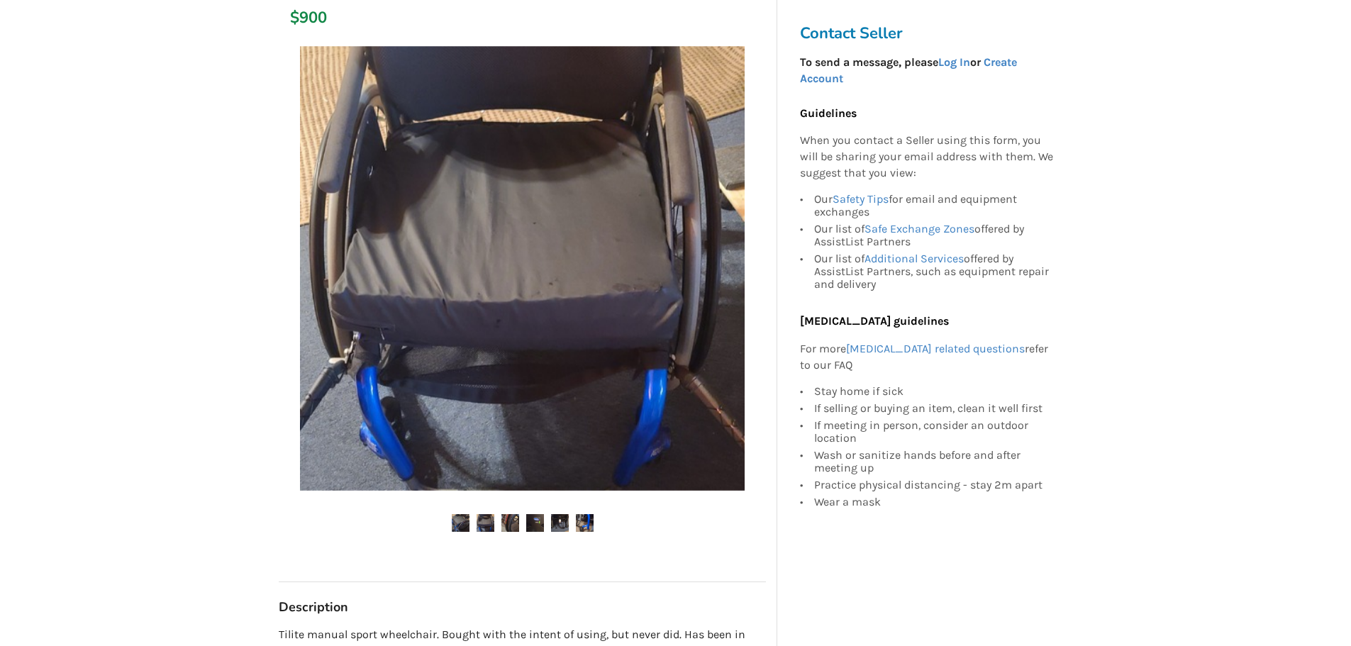
click at [482, 523] on img at bounding box center [486, 523] width 18 height 18
click at [510, 523] on img at bounding box center [510, 523] width 18 height 18
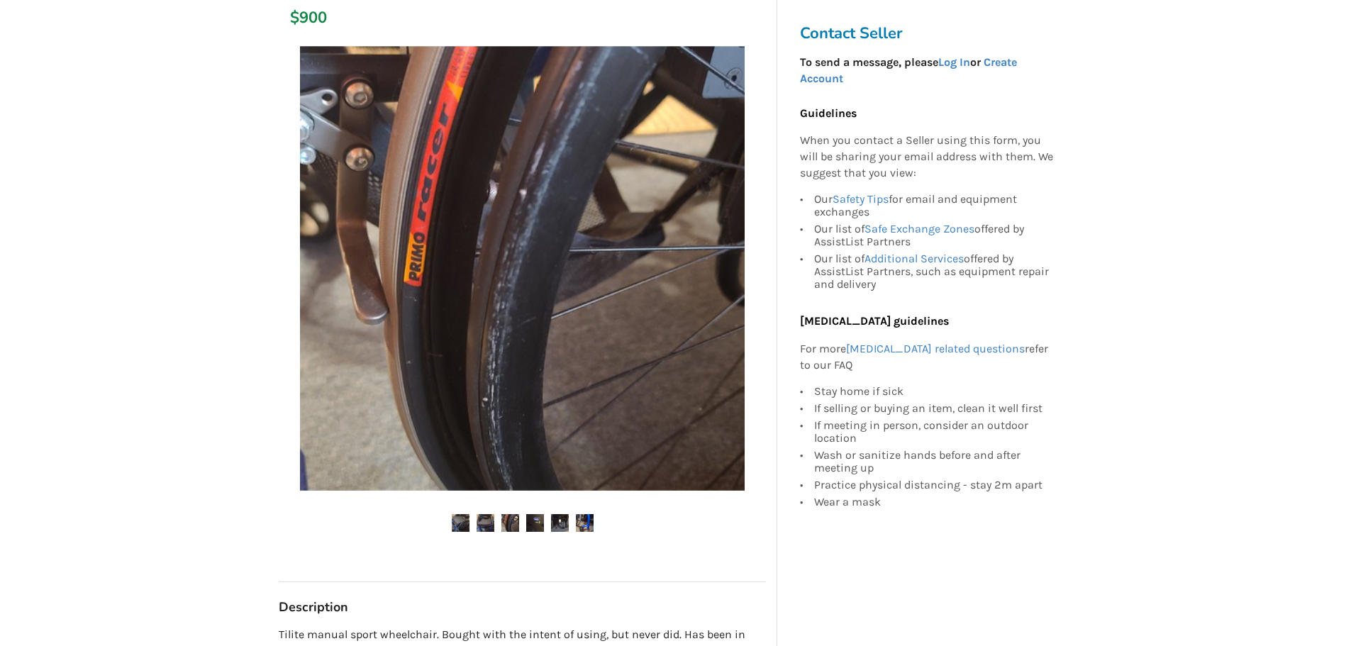
click at [510, 523] on img at bounding box center [510, 523] width 18 height 18
click at [539, 521] on img at bounding box center [535, 523] width 18 height 18
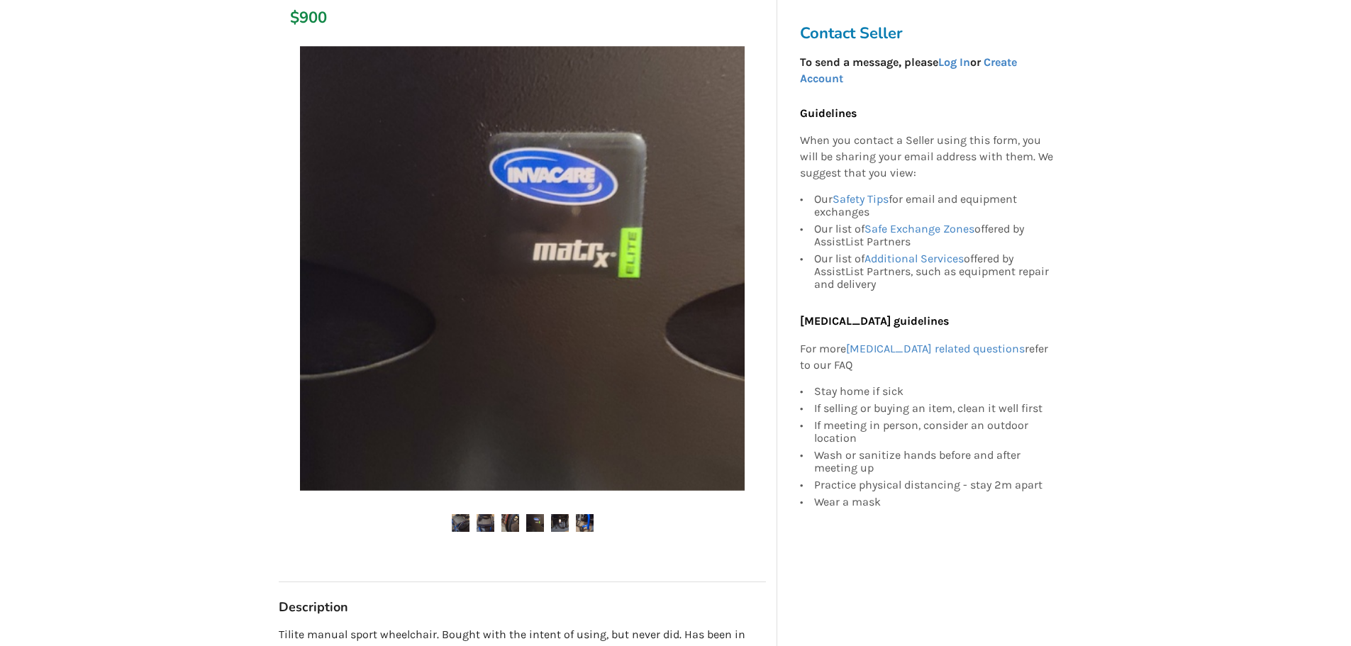
click at [563, 522] on img at bounding box center [560, 523] width 18 height 18
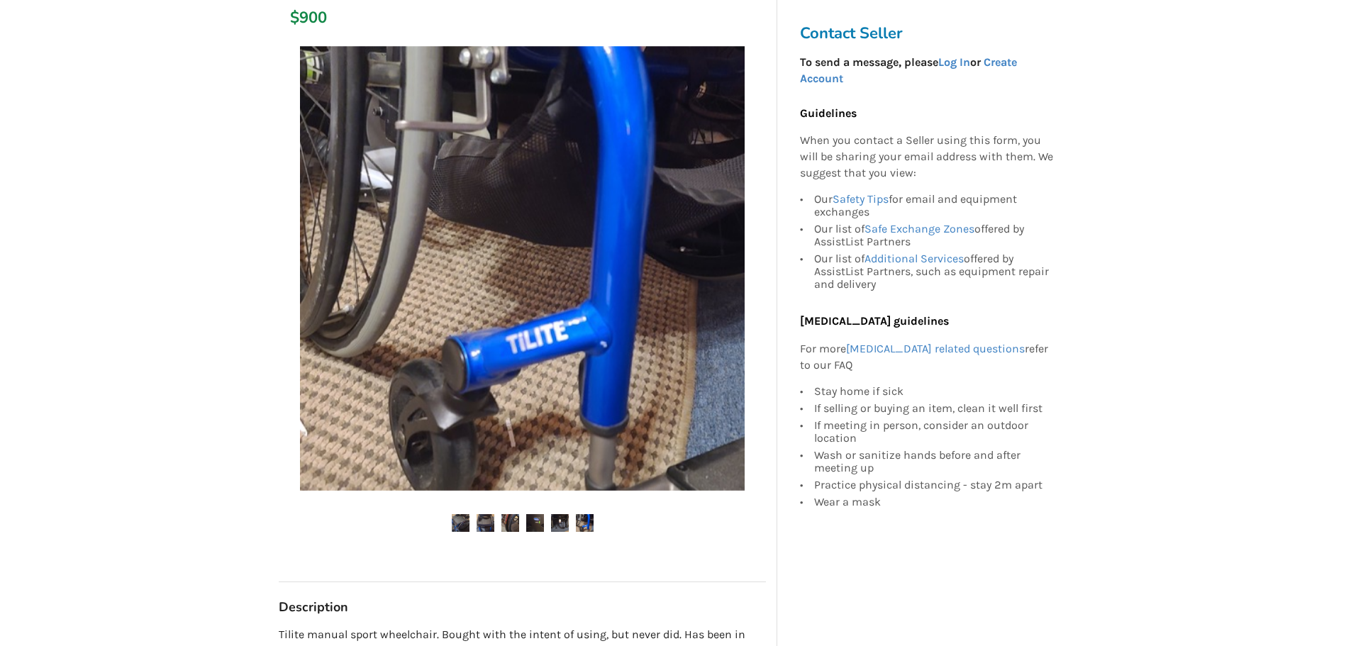
click at [584, 524] on img at bounding box center [585, 523] width 18 height 18
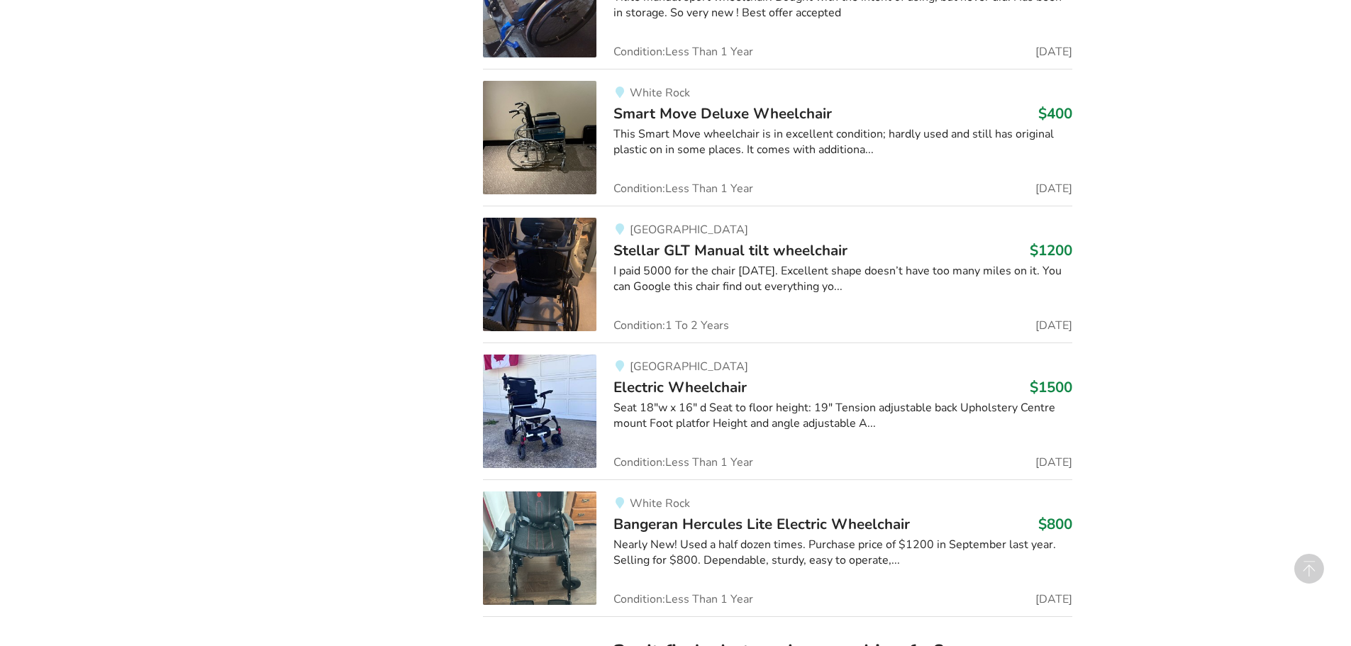
scroll to position [3240, 0]
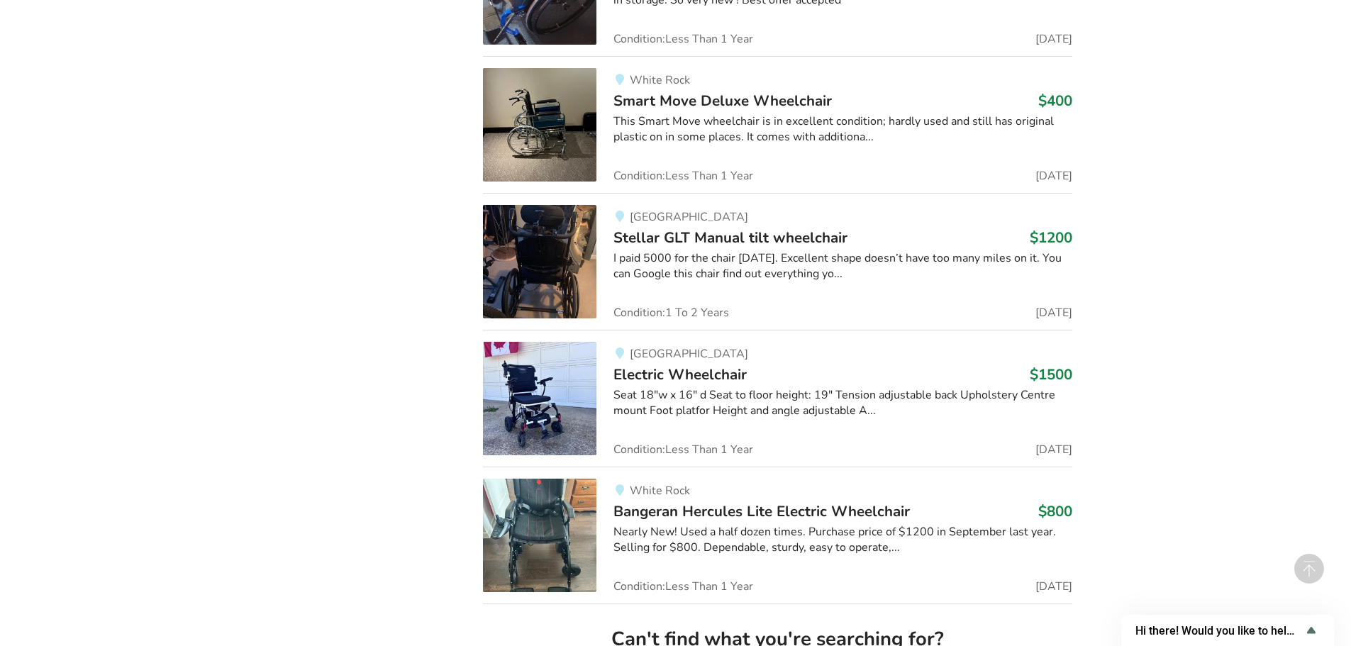
click at [728, 99] on span "Smart Move Deluxe Wheelchair" at bounding box center [723, 101] width 218 height 20
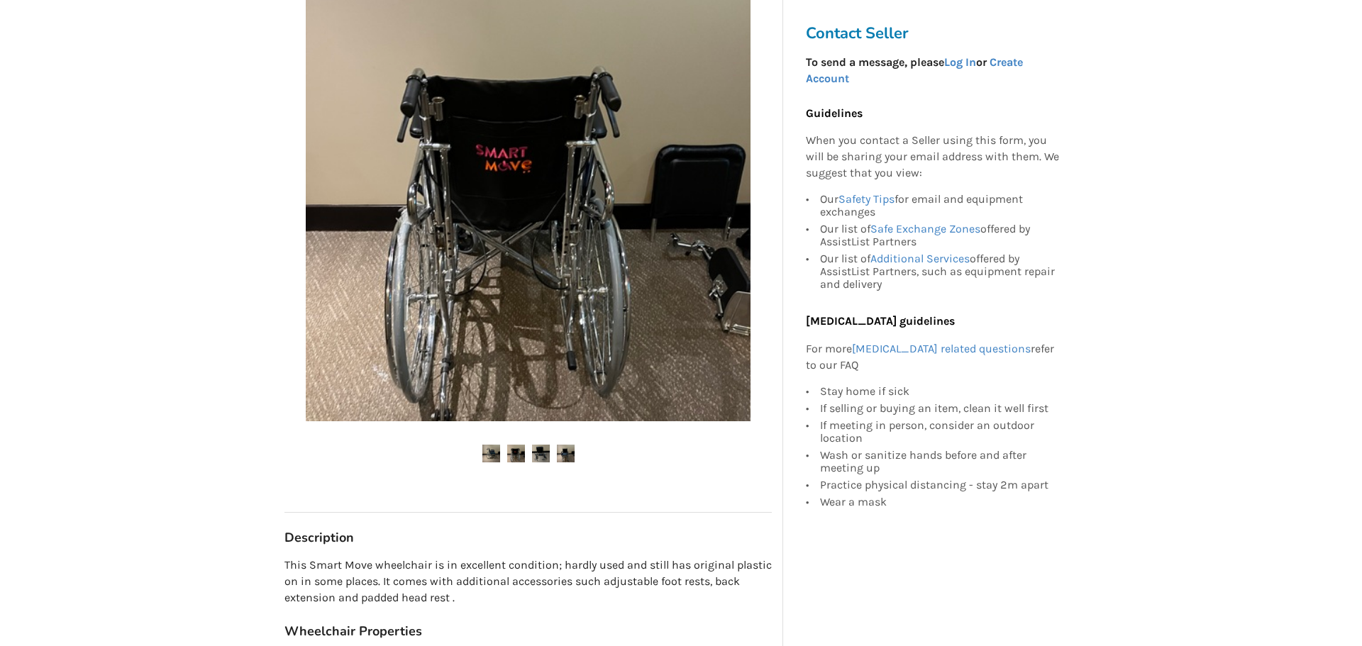
scroll to position [284, 0]
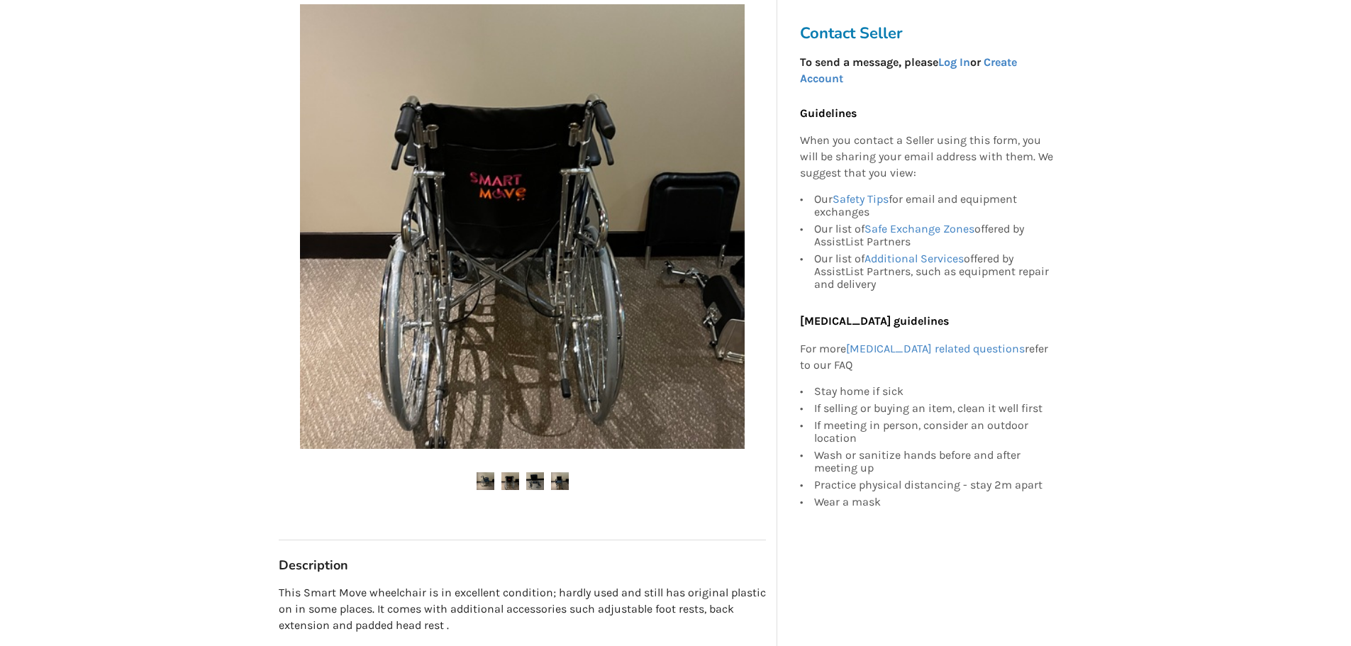
click at [614, 304] on img at bounding box center [522, 226] width 445 height 445
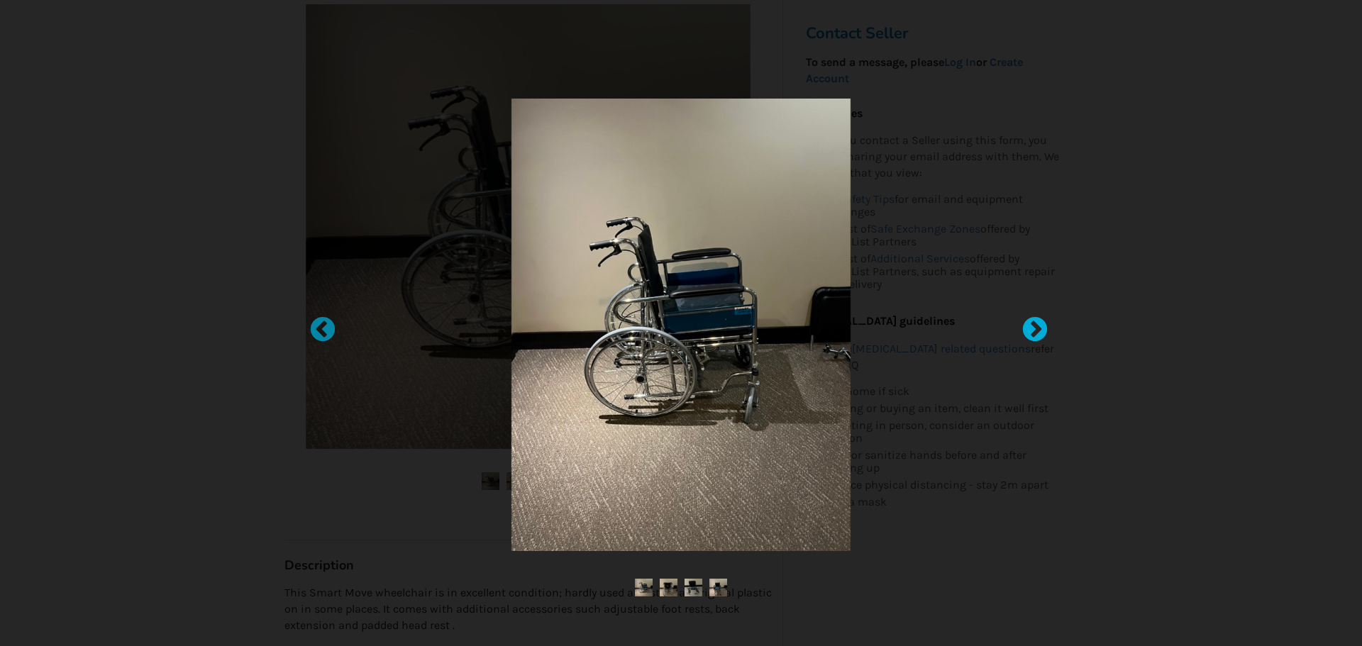
click at [1035, 326] on div at bounding box center [1028, 323] width 14 height 14
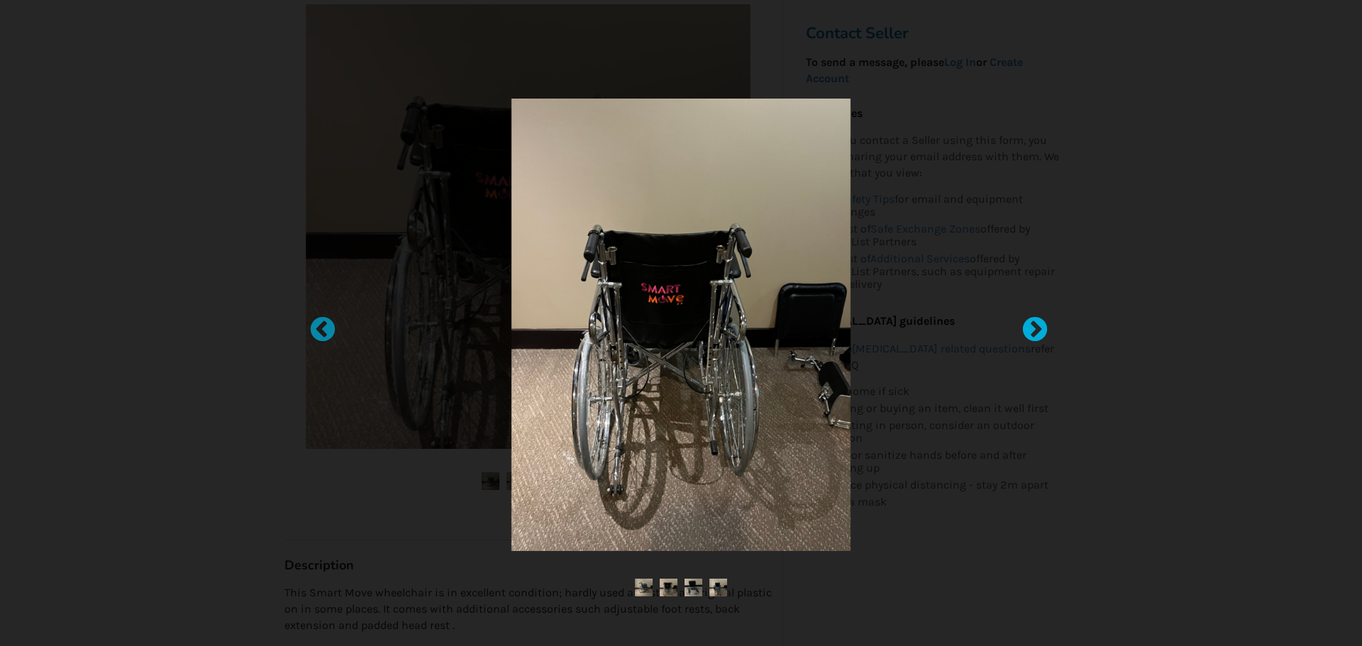
click at [1035, 326] on div at bounding box center [1028, 323] width 14 height 14
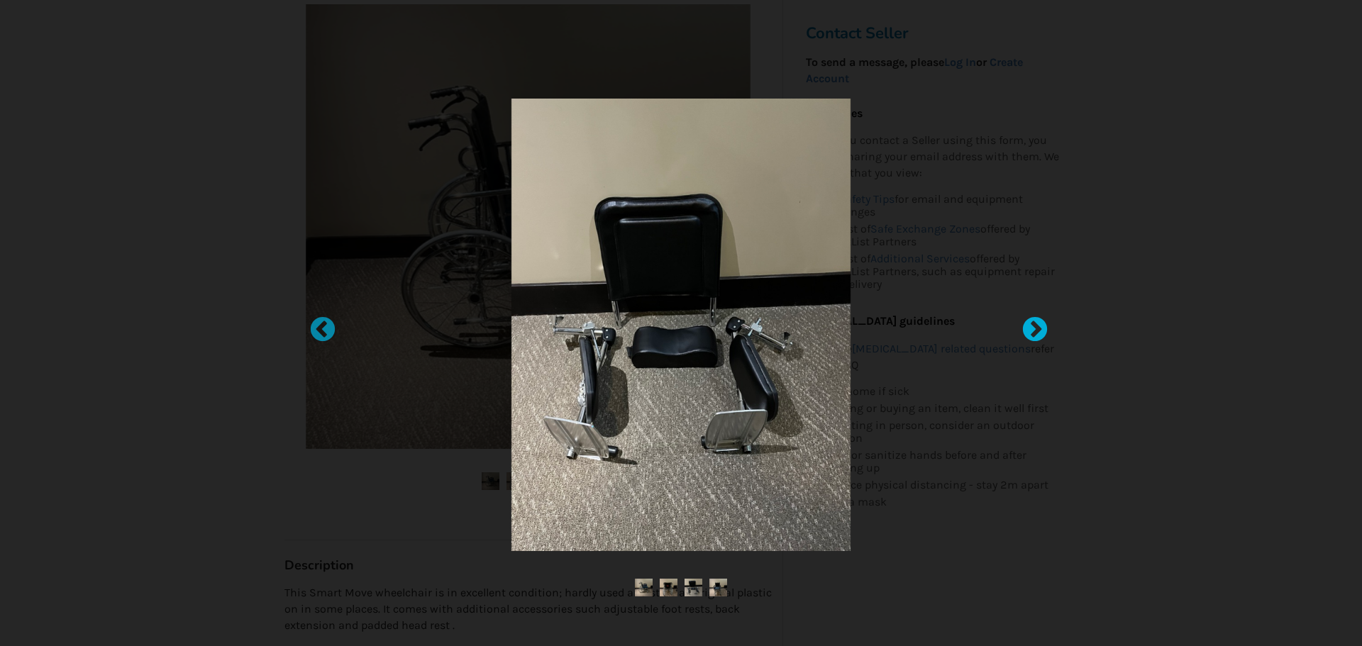
click at [1035, 326] on div at bounding box center [1028, 323] width 14 height 14
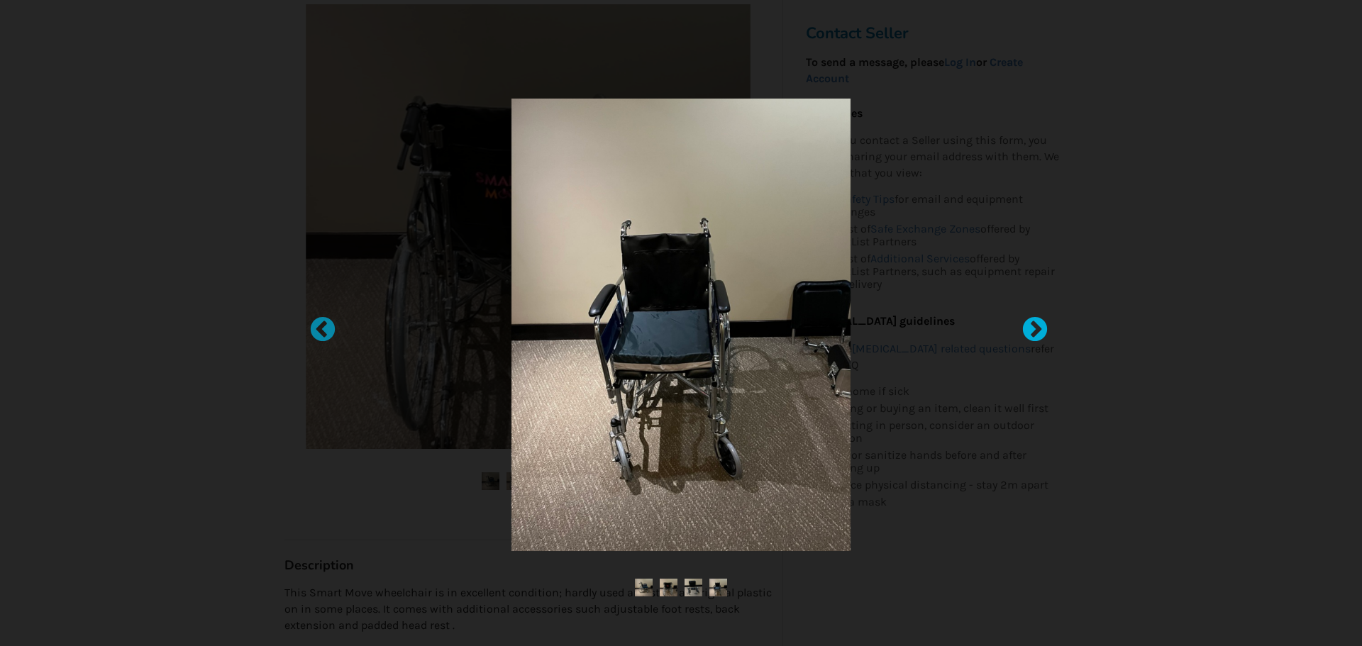
click at [1035, 319] on div at bounding box center [1028, 323] width 14 height 14
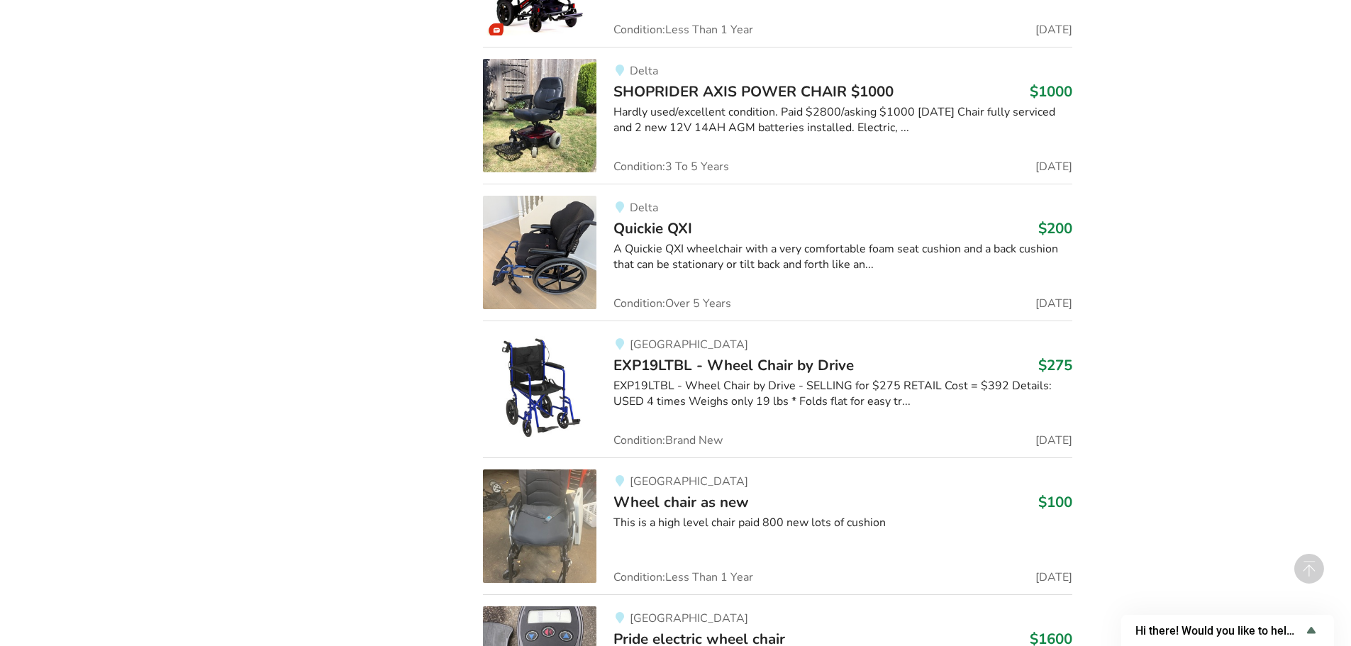
scroll to position [6411, 0]
click at [677, 243] on div "A Quickie QXI wheelchair with a very comfortable foam seat cushion and a back c…" at bounding box center [843, 256] width 459 height 33
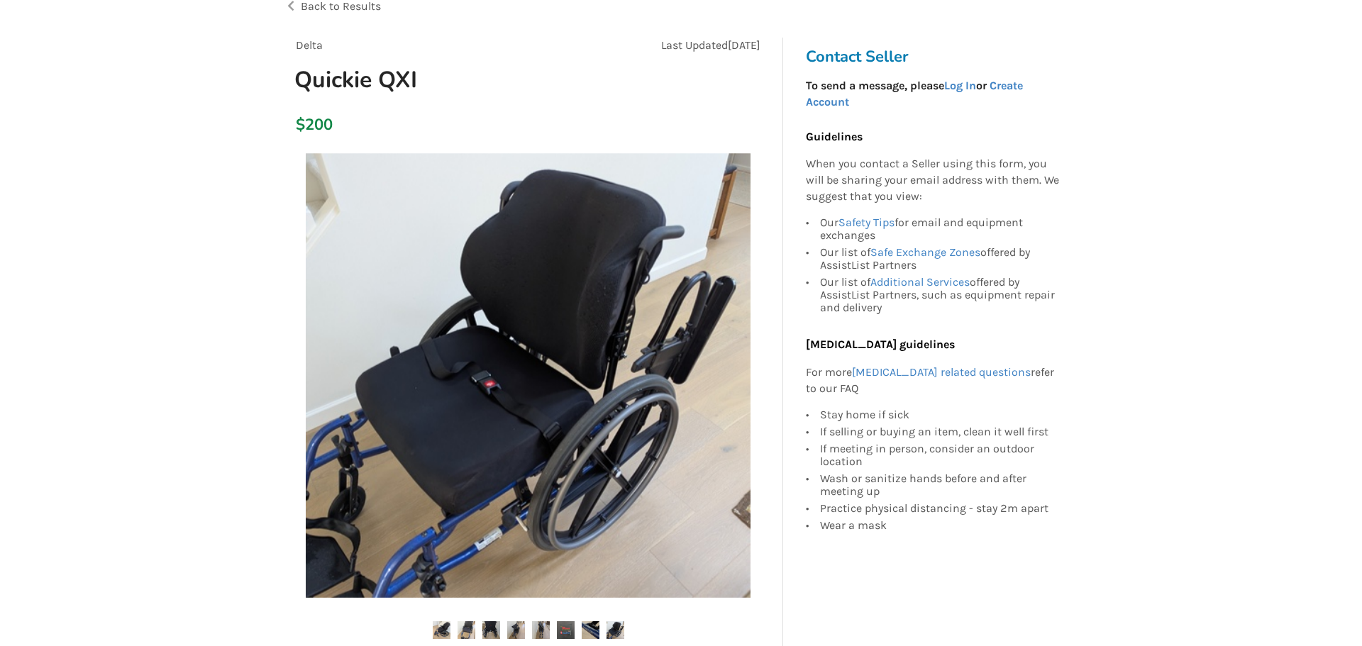
scroll to position [71, 0]
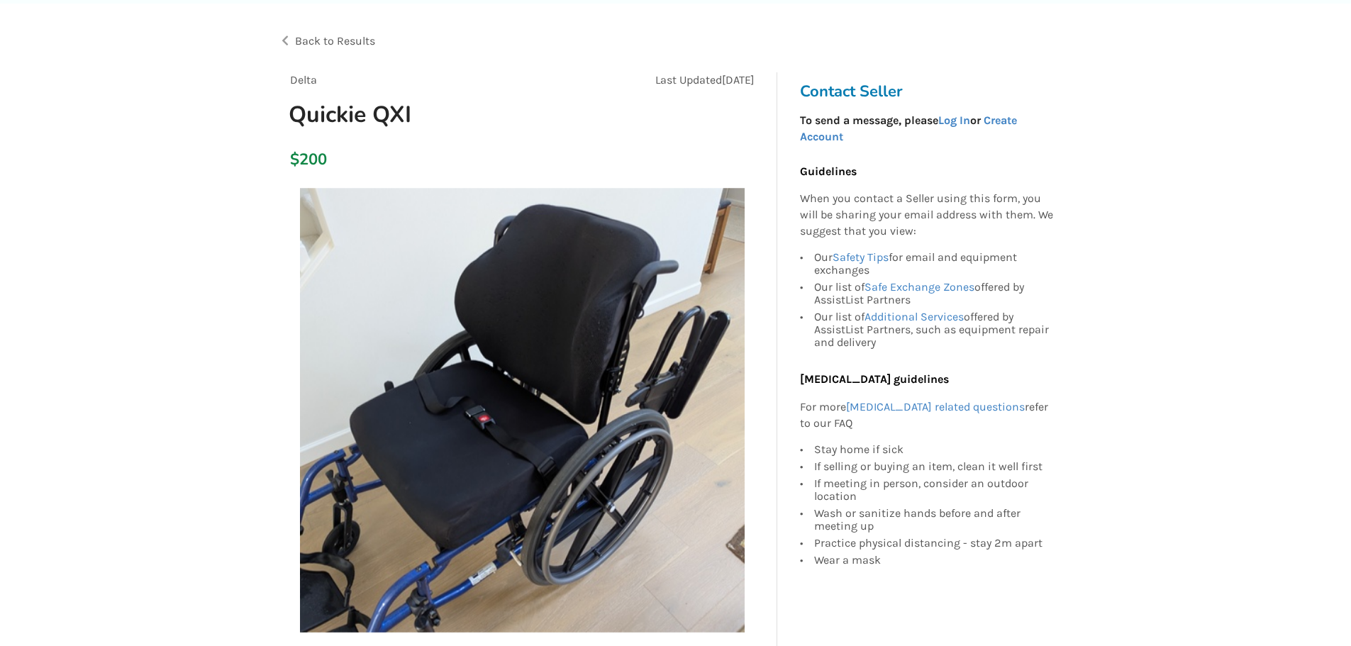
click at [558, 406] on img at bounding box center [522, 410] width 445 height 445
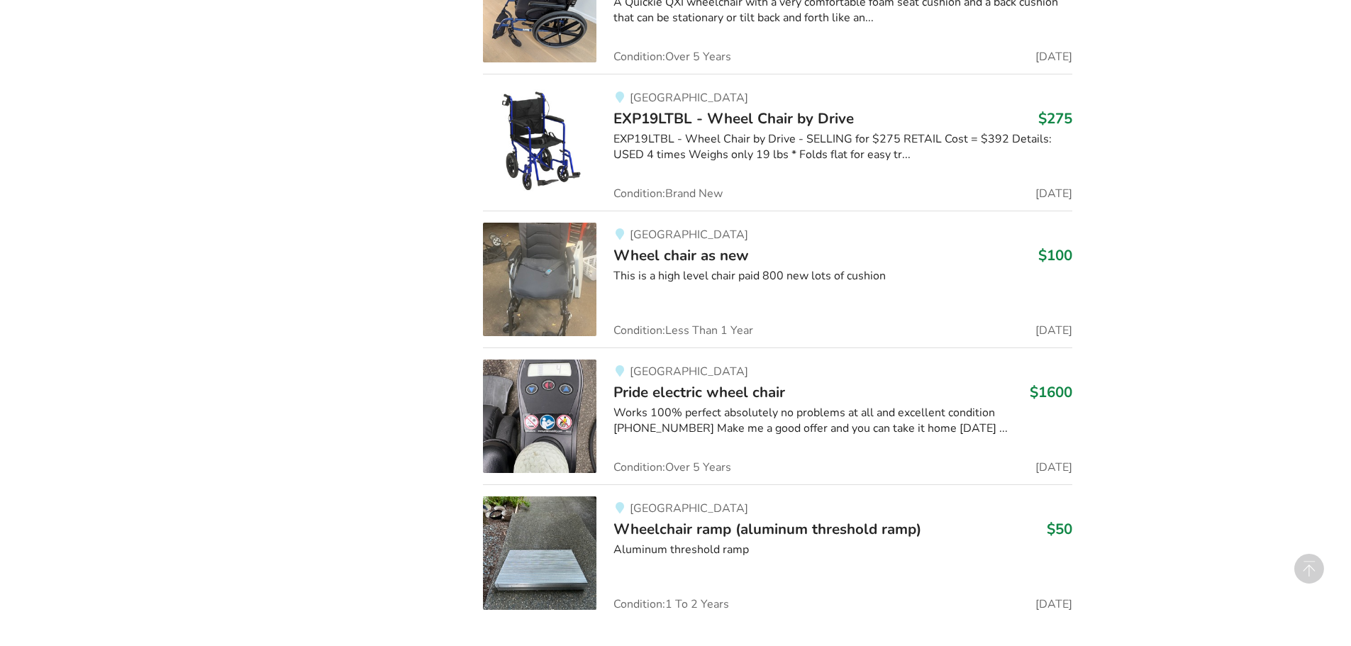
scroll to position [6695, 0]
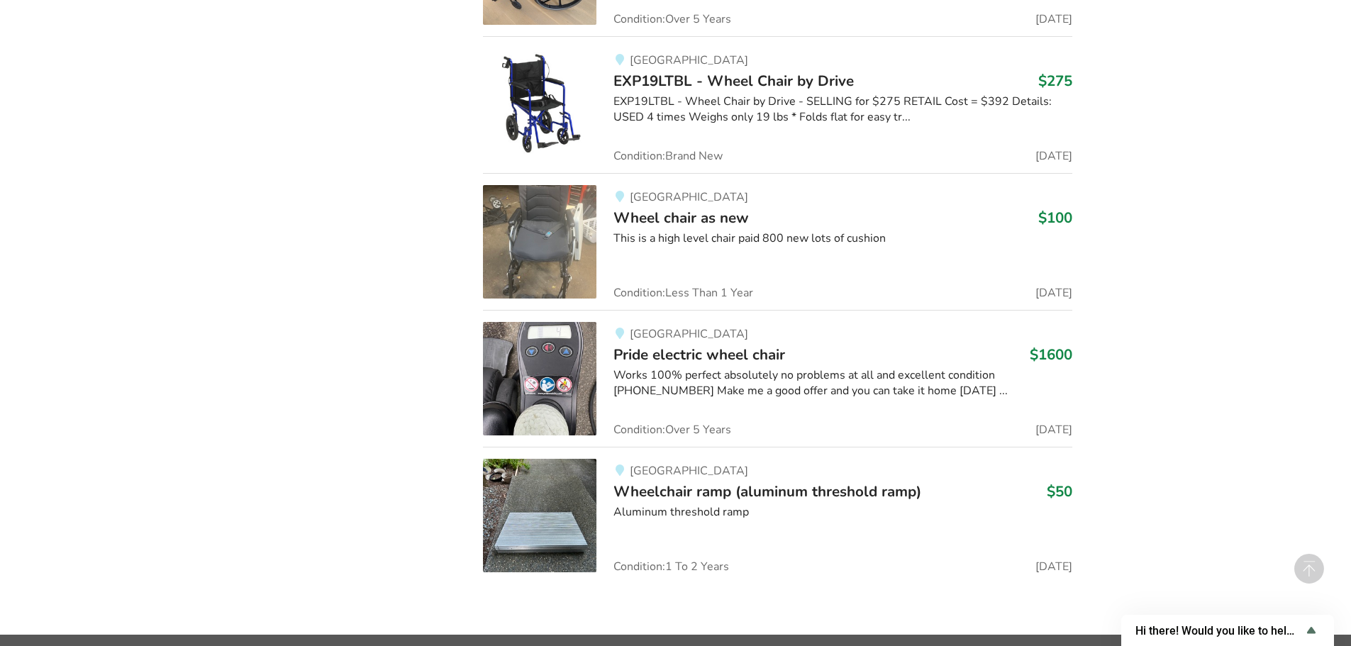
click at [682, 216] on span "Wheel chair as new" at bounding box center [681, 218] width 135 height 20
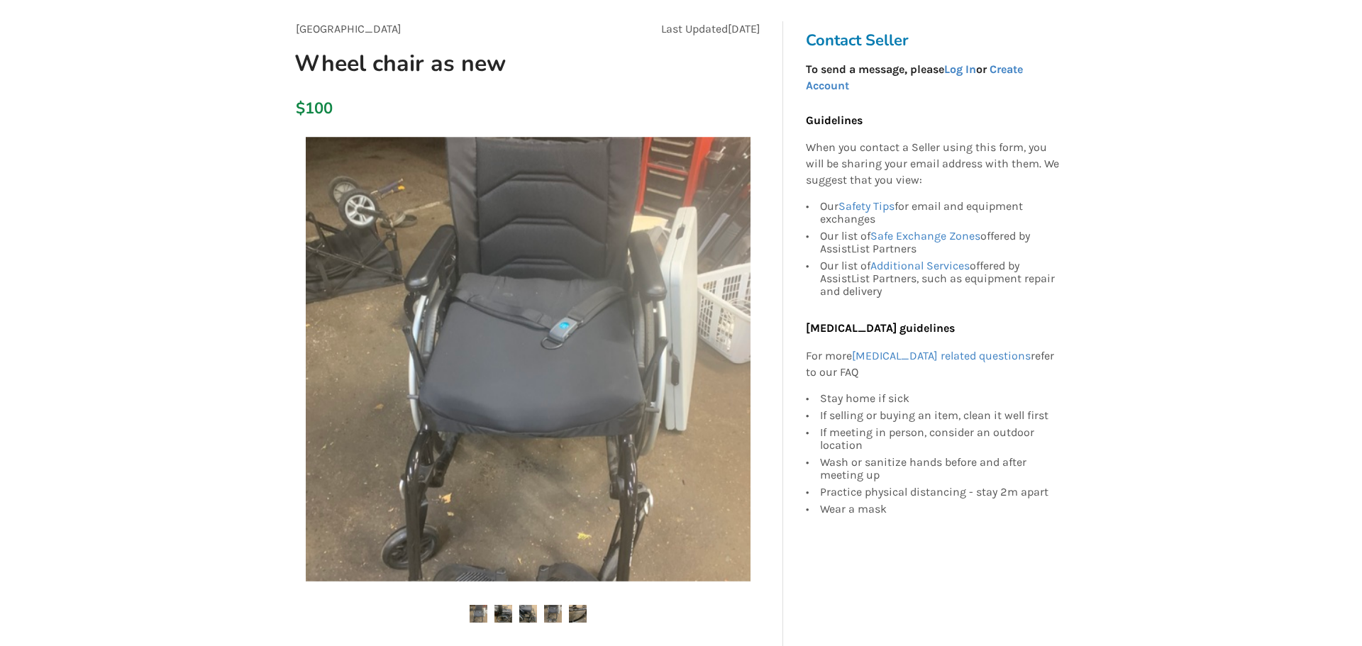
scroll to position [142, 0]
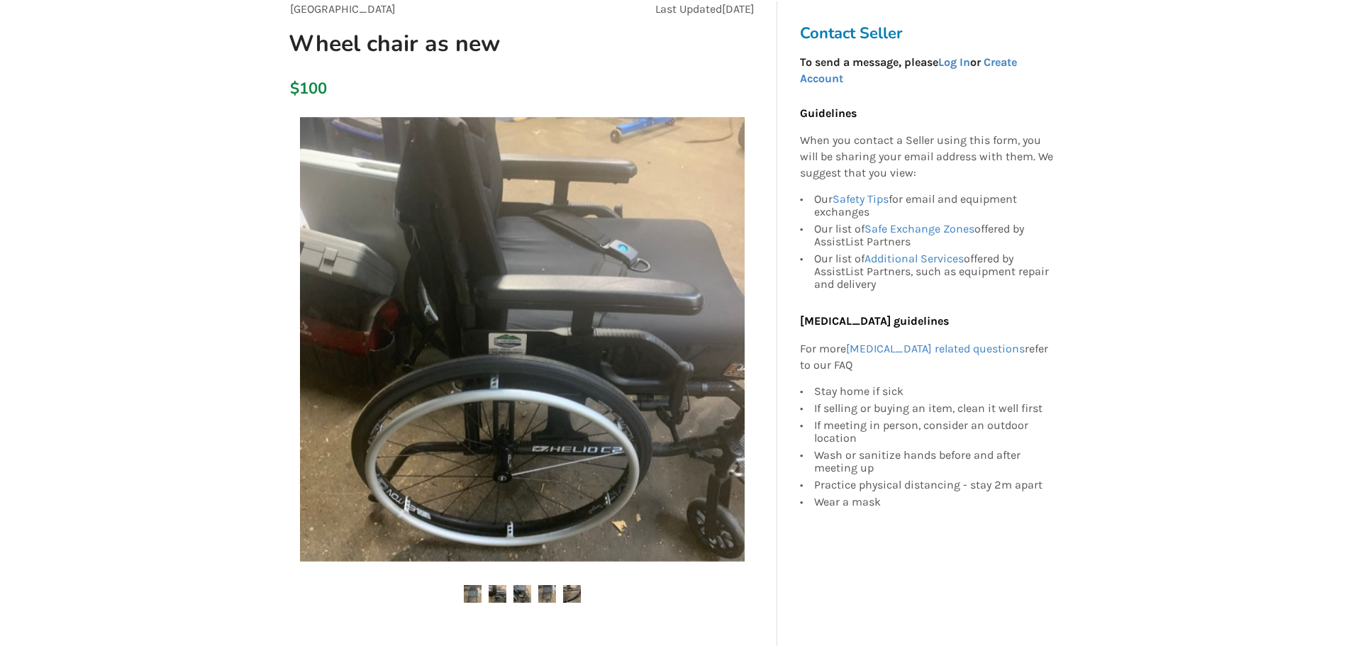
click at [568, 282] on img at bounding box center [522, 339] width 445 height 445
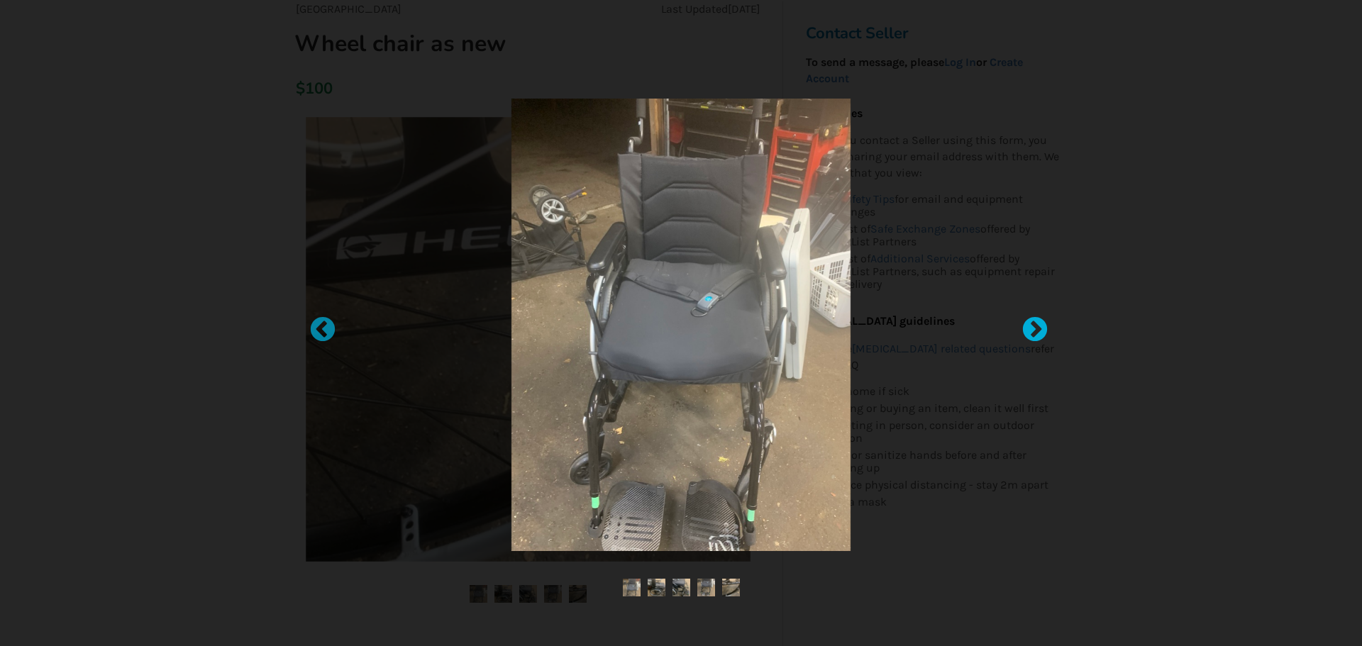
click at [1034, 328] on div at bounding box center [1028, 323] width 14 height 14
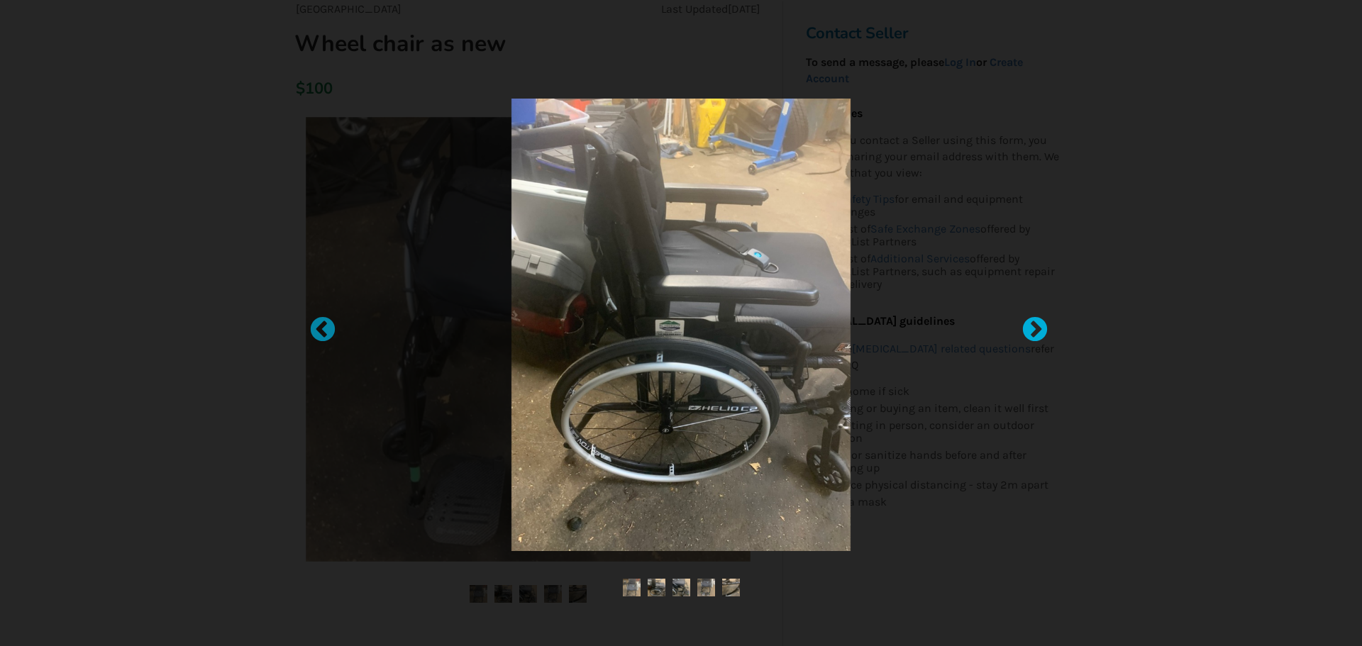
click at [1034, 328] on div at bounding box center [1028, 323] width 14 height 14
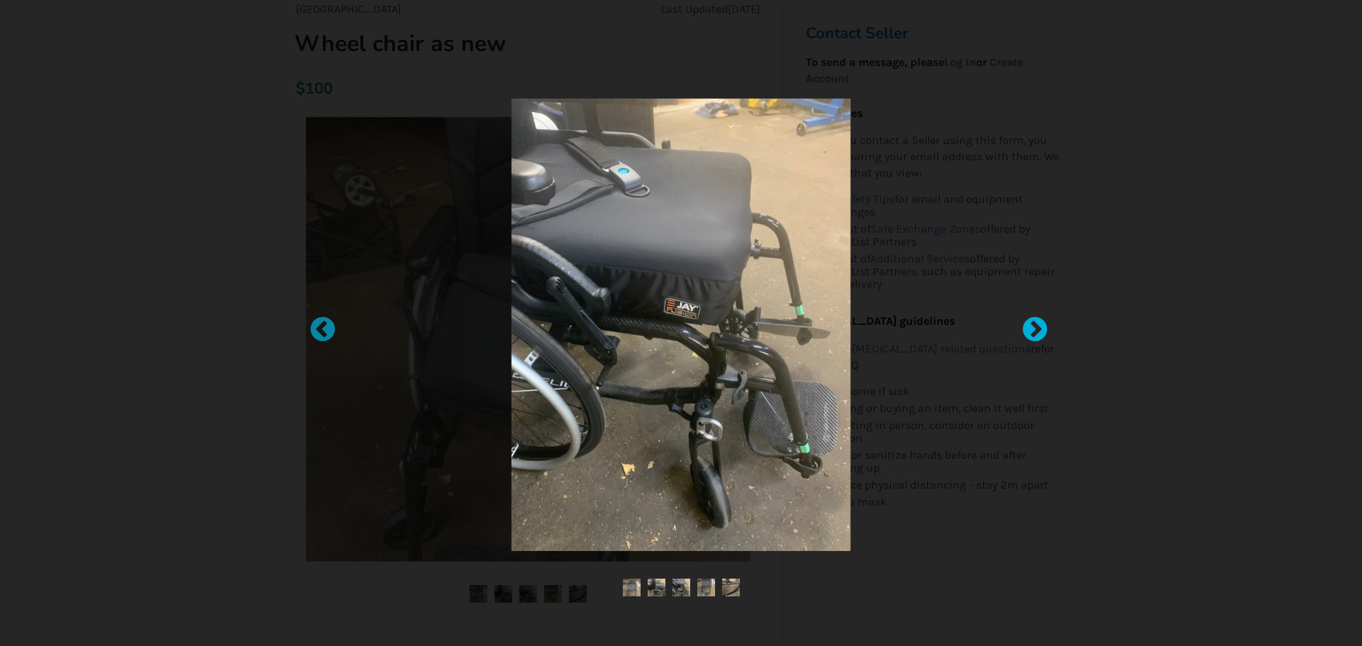
click at [1034, 328] on div at bounding box center [1028, 323] width 14 height 14
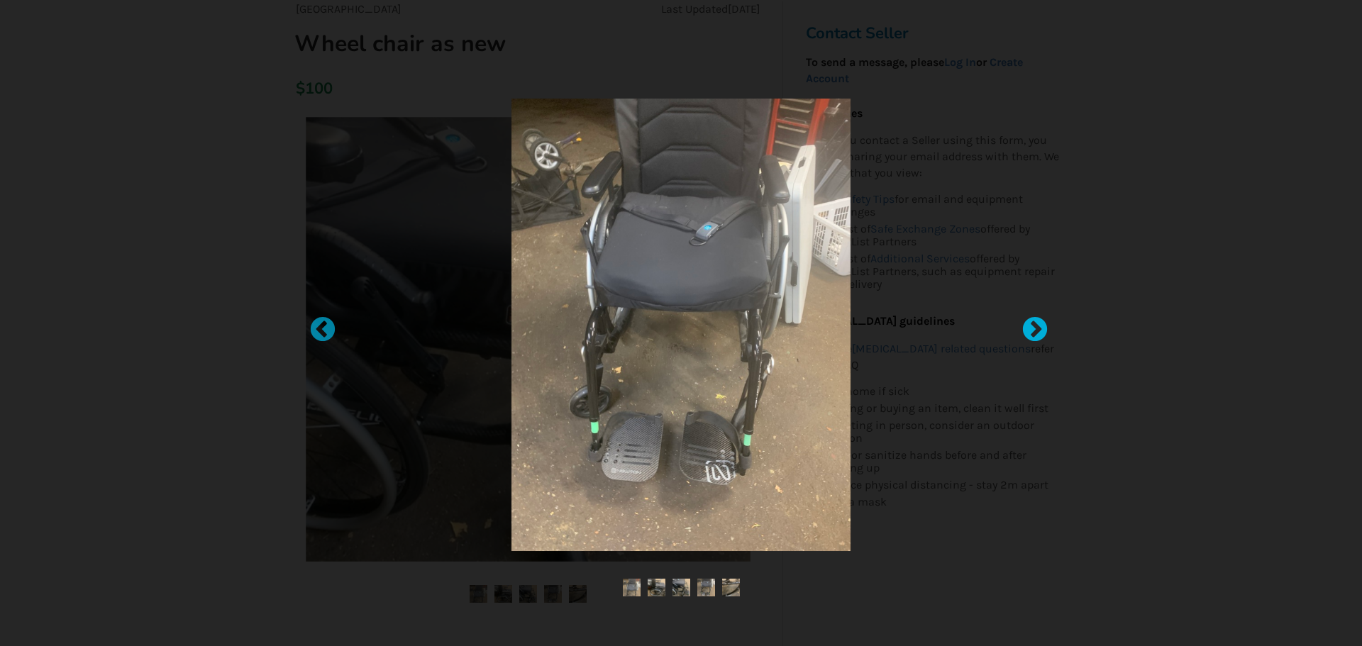
click at [1034, 328] on div at bounding box center [1028, 323] width 14 height 14
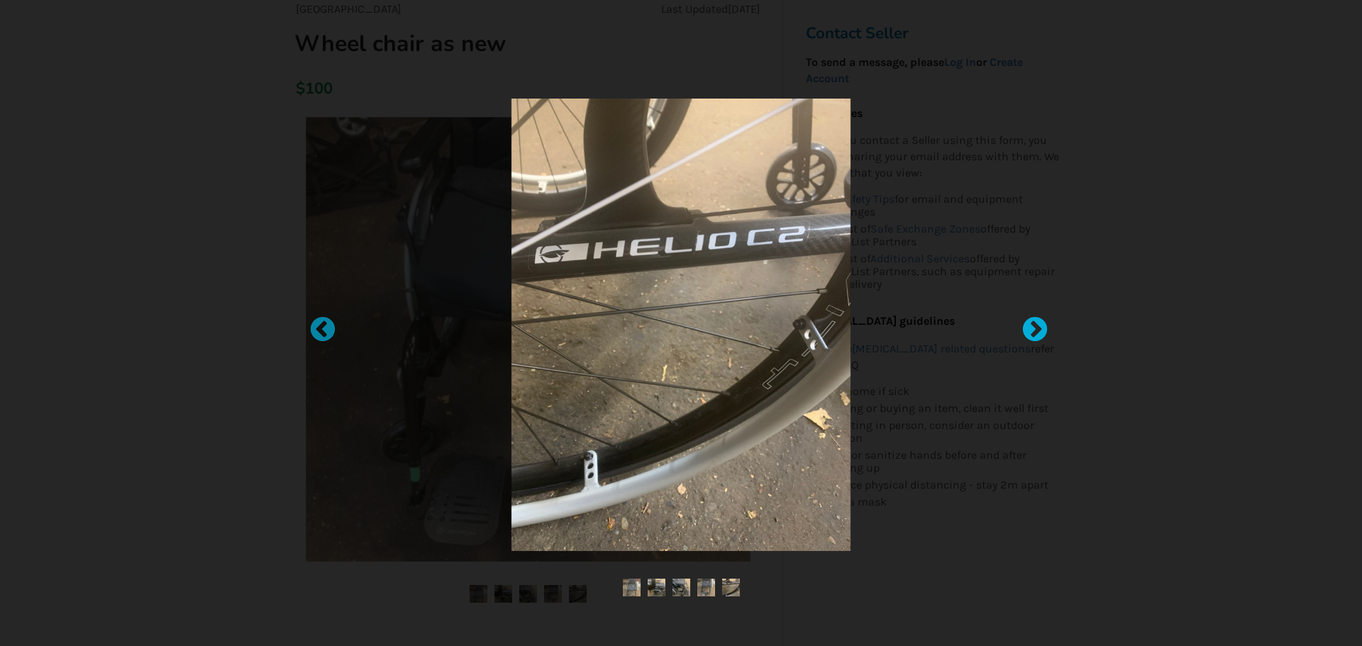
click at [1034, 328] on div at bounding box center [1028, 323] width 14 height 14
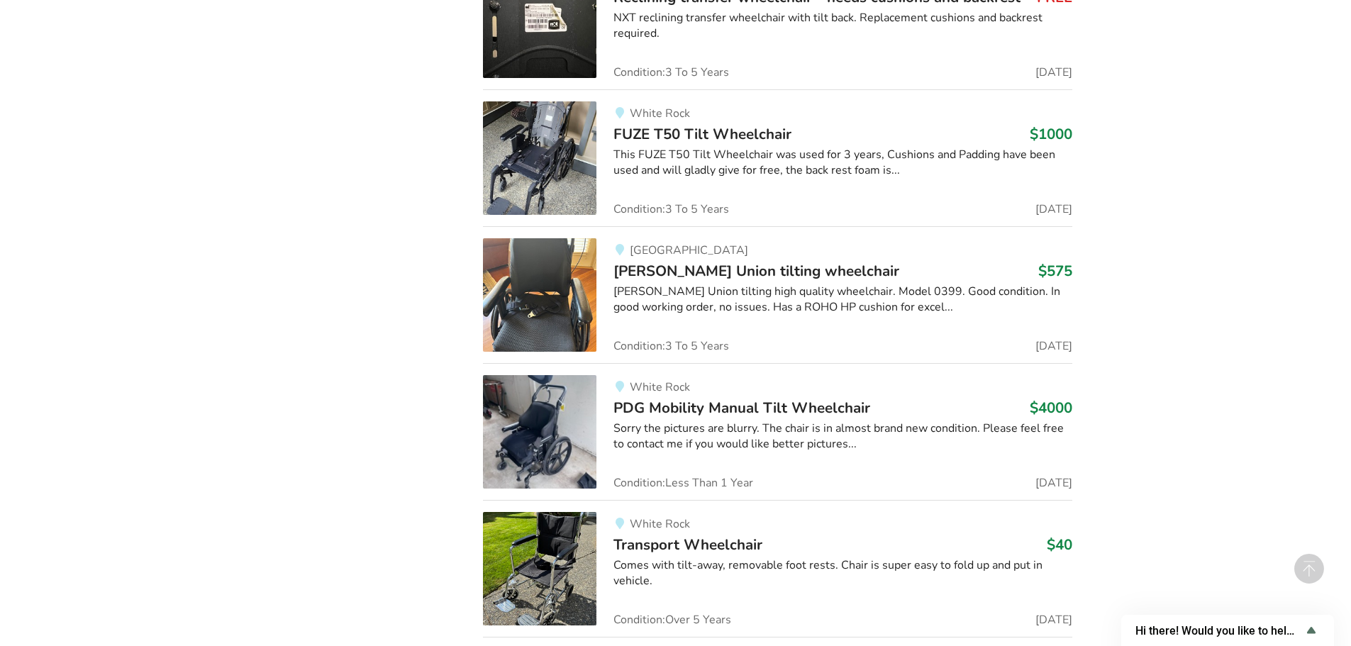
scroll to position [4172, 0]
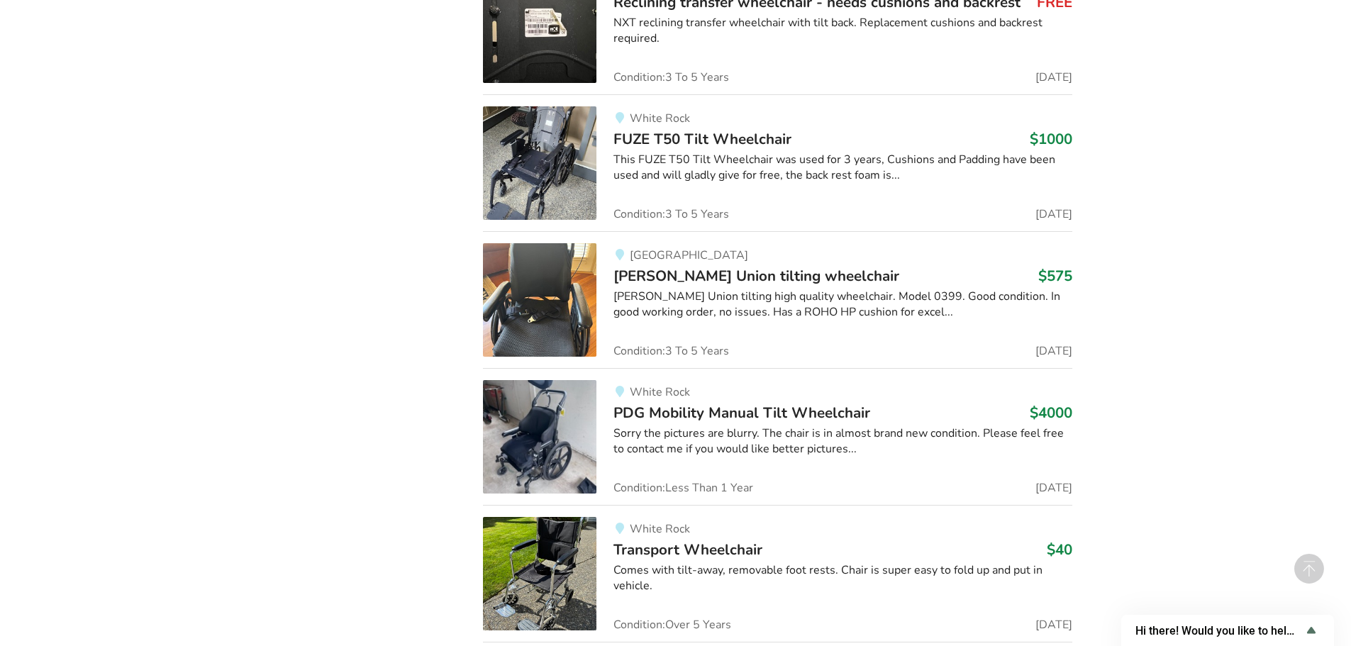
click at [656, 277] on span "[PERSON_NAME] Union tilting wheelchair" at bounding box center [757, 276] width 286 height 20
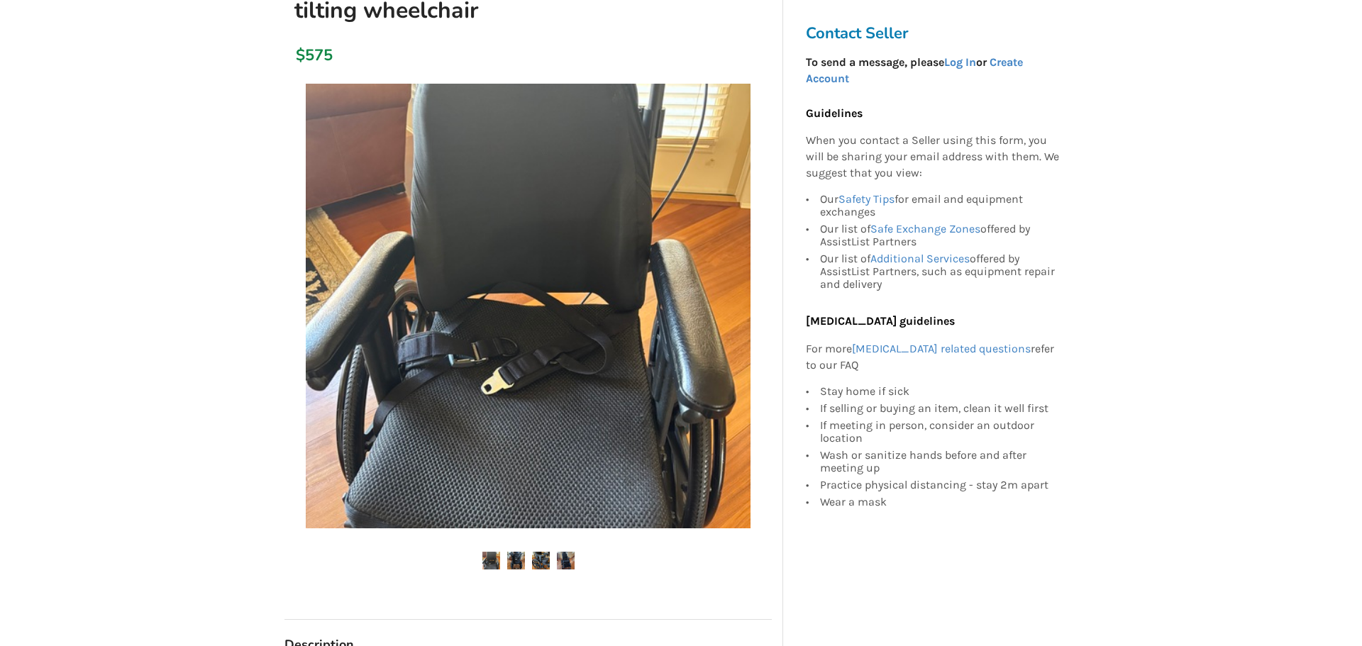
scroll to position [213, 0]
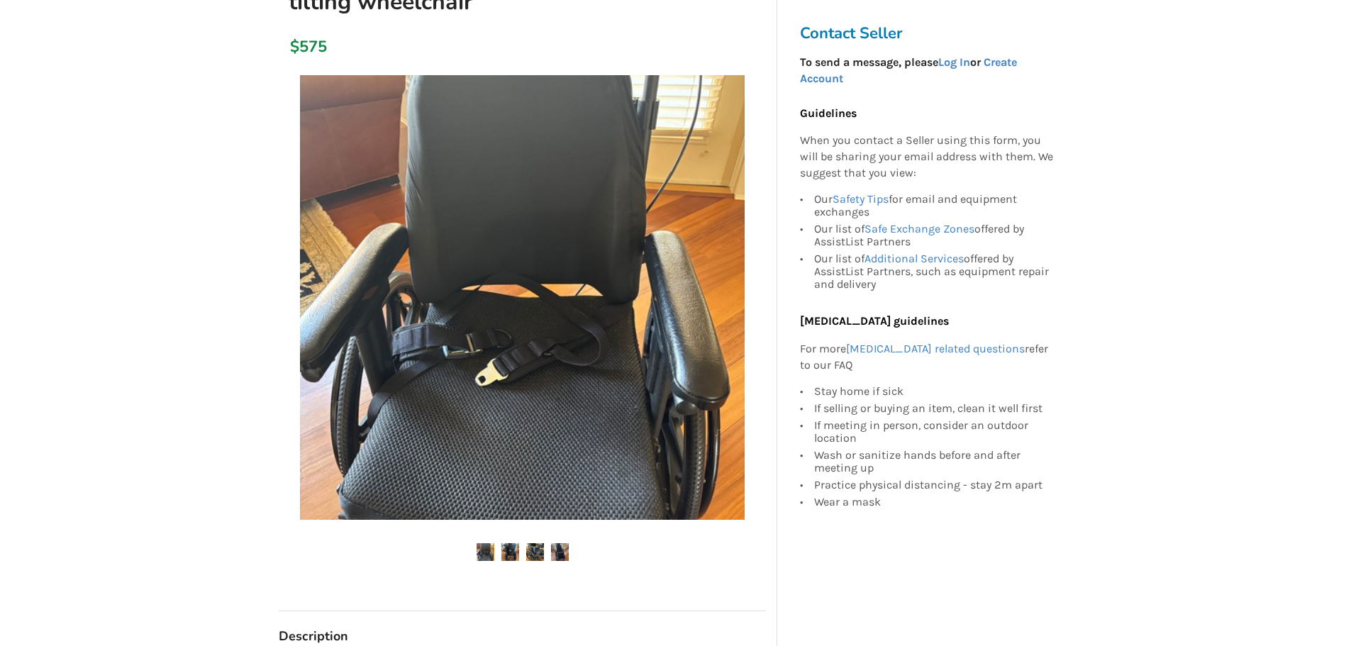
click at [458, 337] on img at bounding box center [522, 297] width 445 height 445
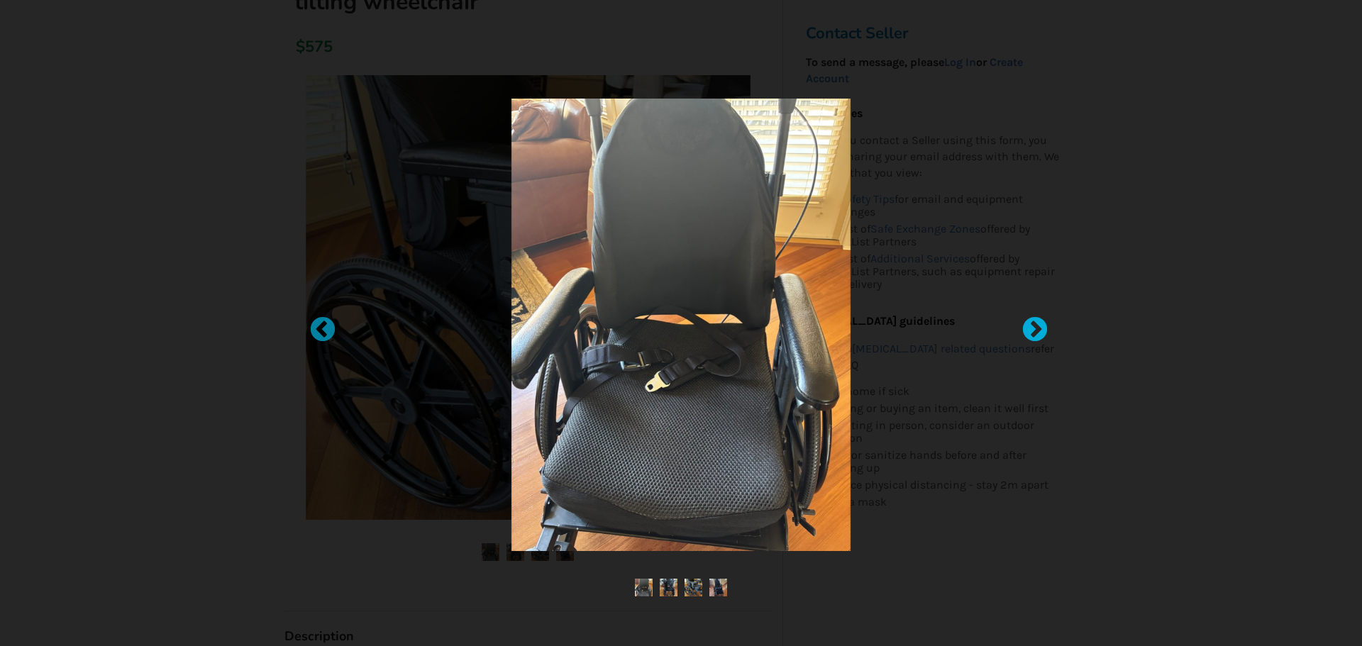
click at [1035, 321] on div at bounding box center [1028, 323] width 14 height 14
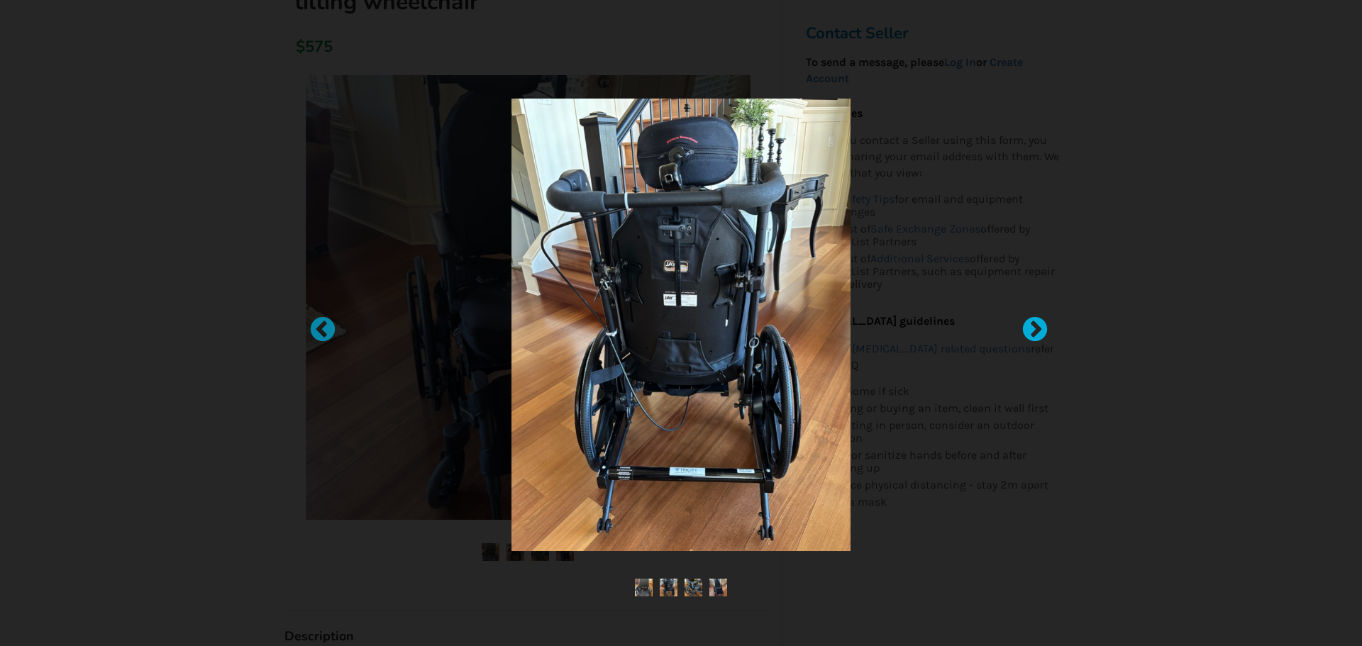
click at [1033, 320] on div at bounding box center [1028, 323] width 14 height 14
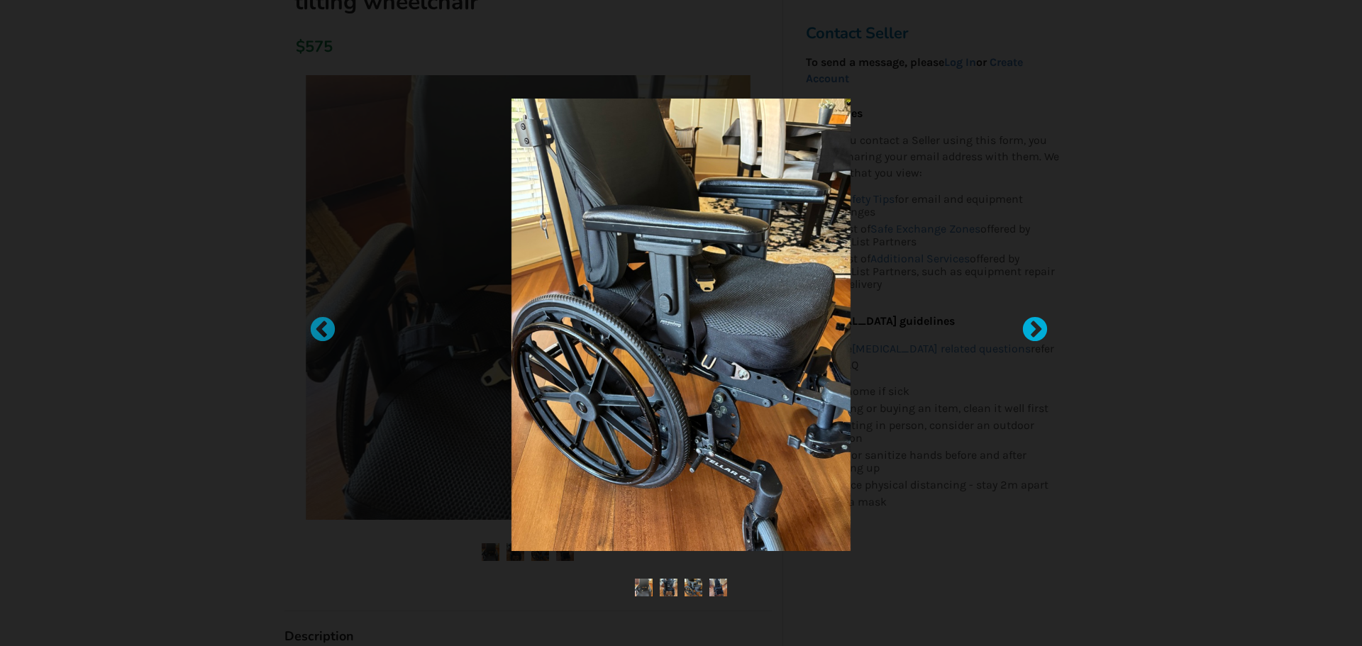
click at [1035, 327] on div at bounding box center [1028, 323] width 14 height 14
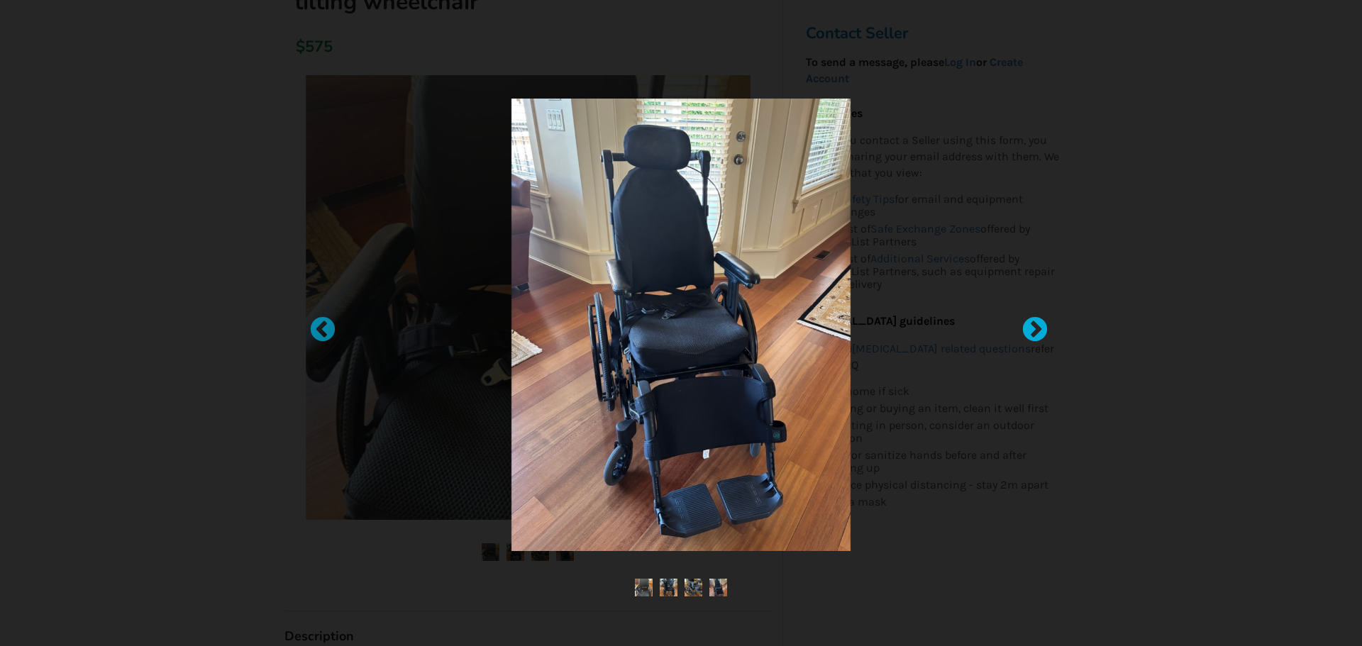
click at [1035, 327] on div at bounding box center [1028, 323] width 14 height 14
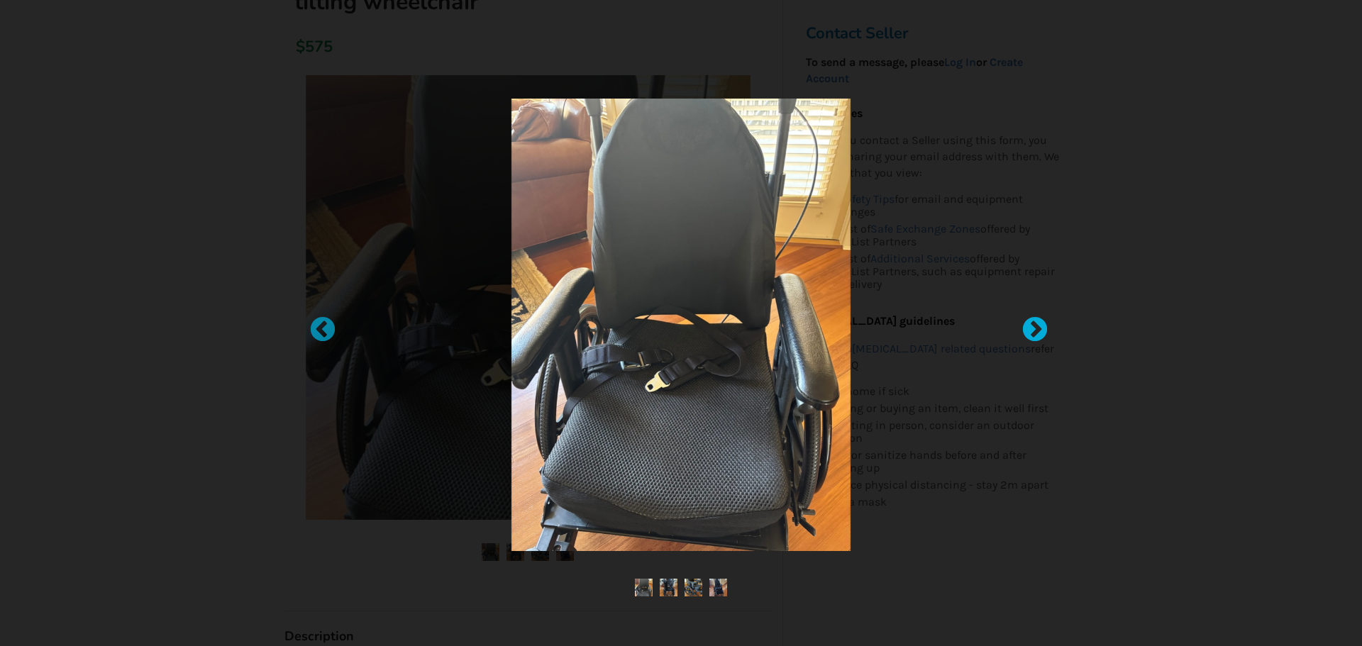
click at [1035, 327] on div at bounding box center [1028, 323] width 14 height 14
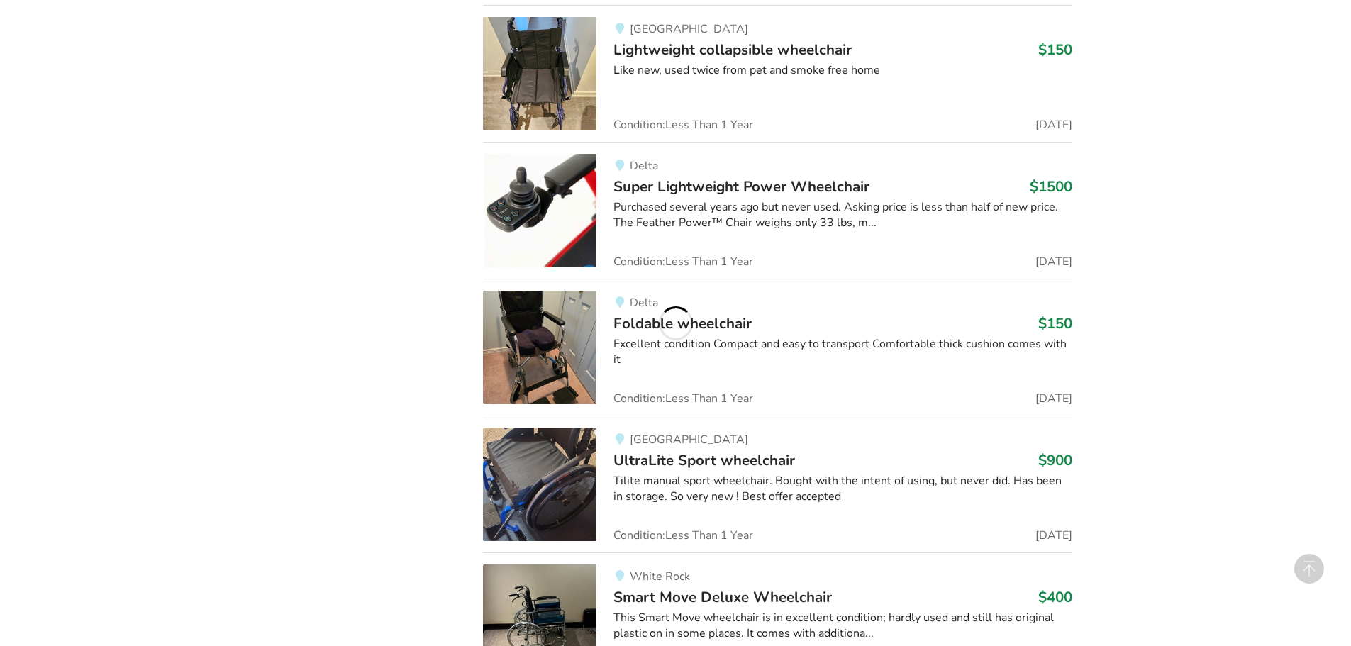
scroll to position [4172, 0]
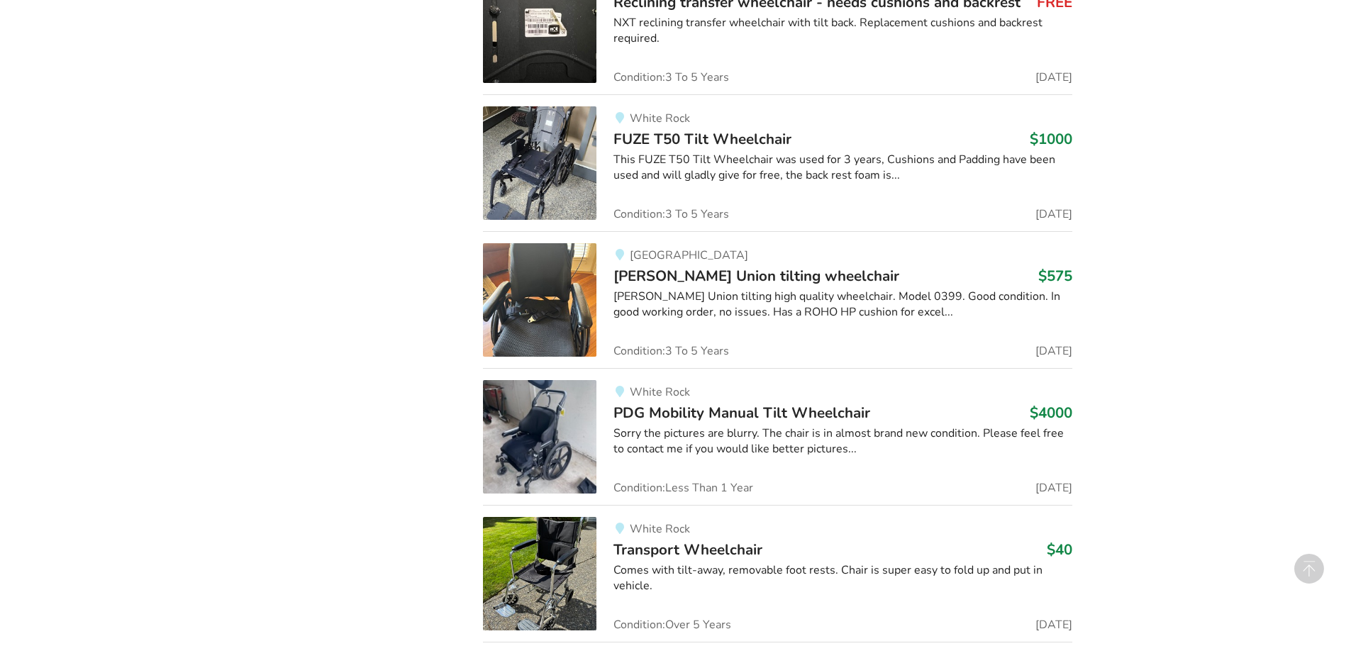
click at [707, 277] on span "[PERSON_NAME] Union tilting wheelchair" at bounding box center [757, 276] width 286 height 20
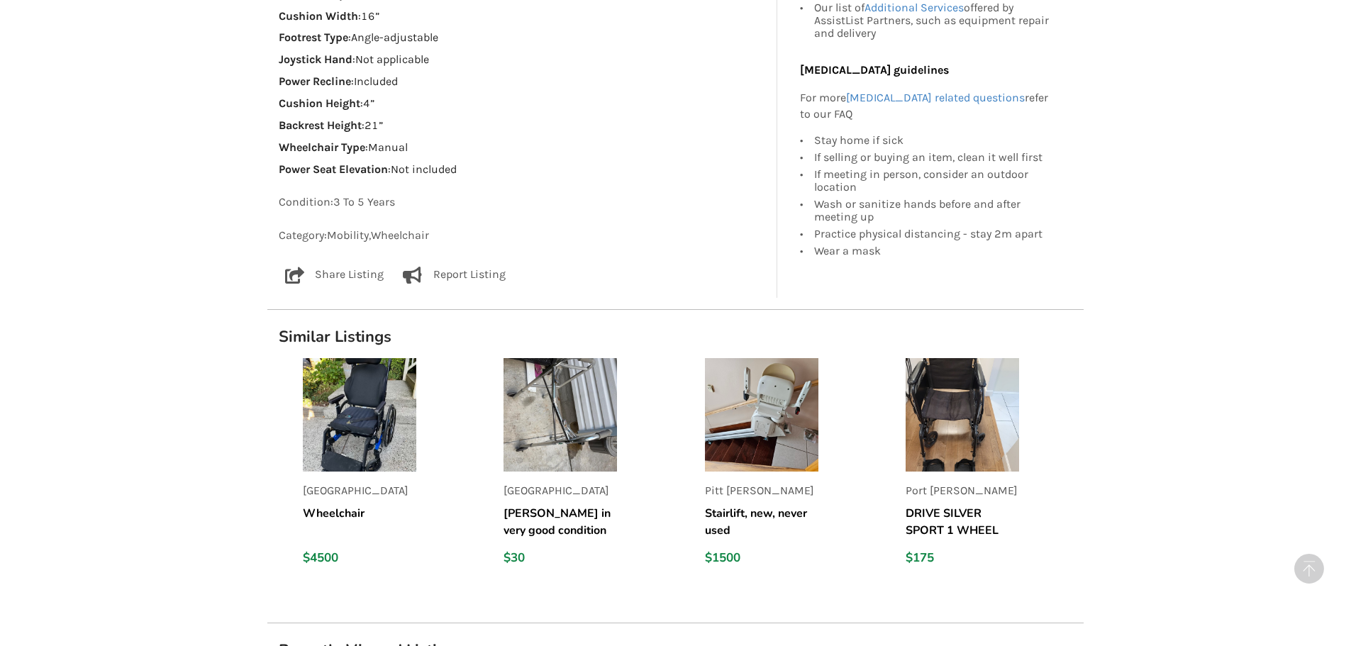
scroll to position [1277, 0]
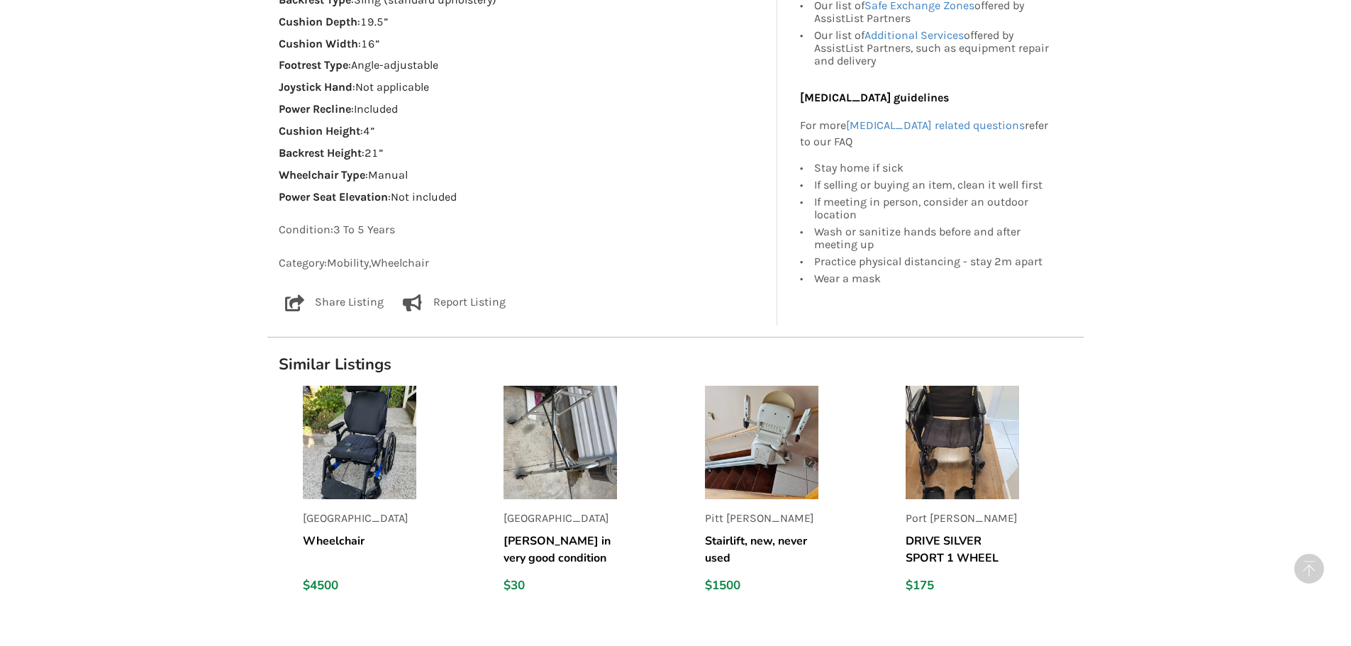
click at [326, 294] on p "Share Listing" at bounding box center [349, 302] width 69 height 17
click at [328, 413] on div "Email" at bounding box center [329, 418] width 28 height 11
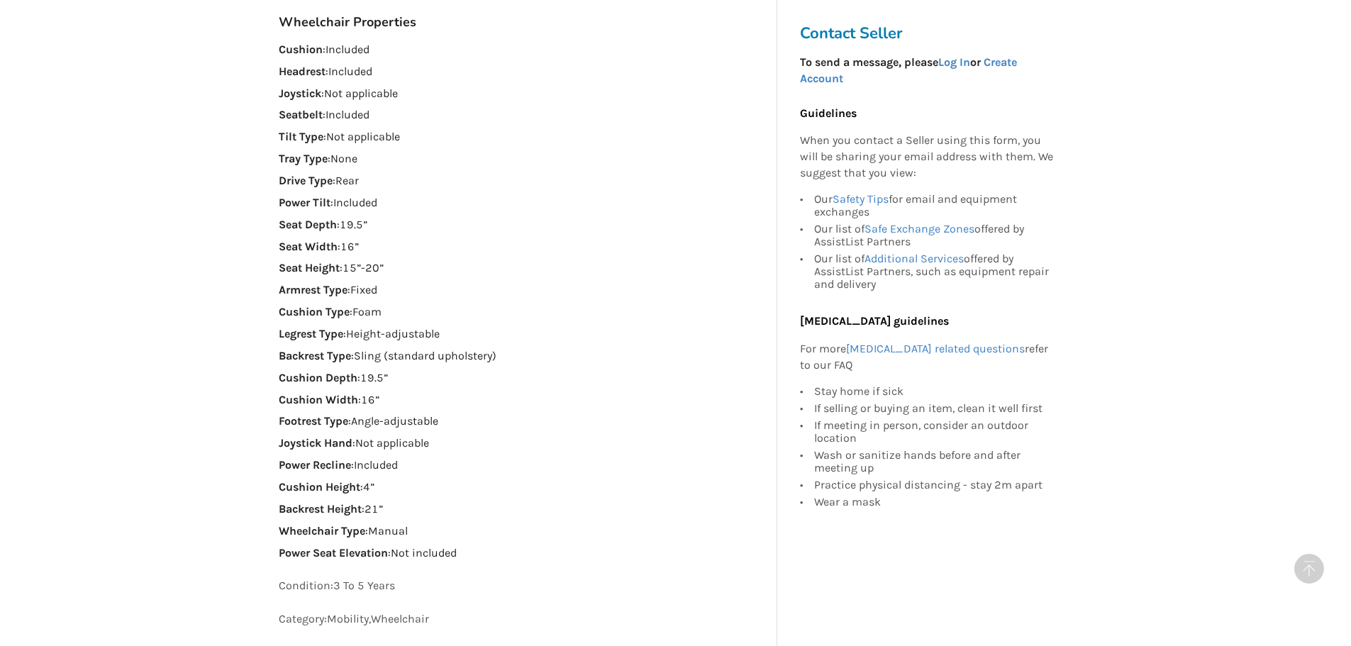
scroll to position [851, 0]
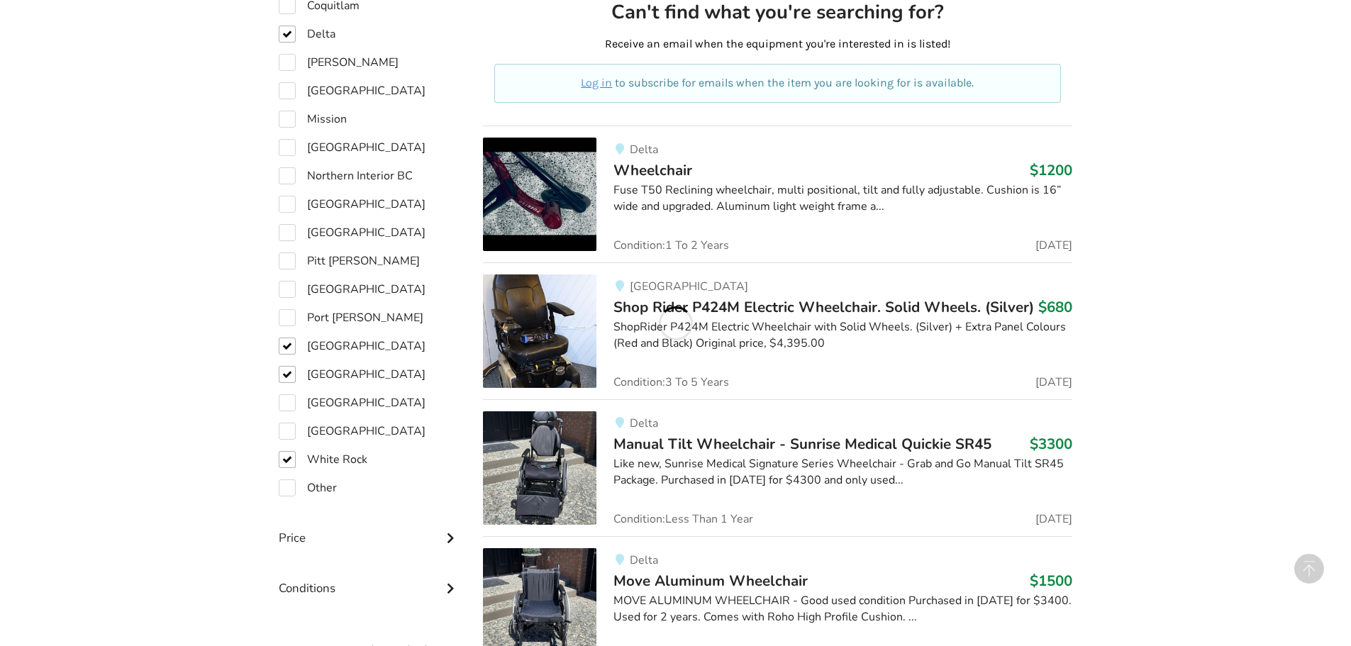
scroll to position [801, 0]
